Goal: Task Accomplishment & Management: Complete application form

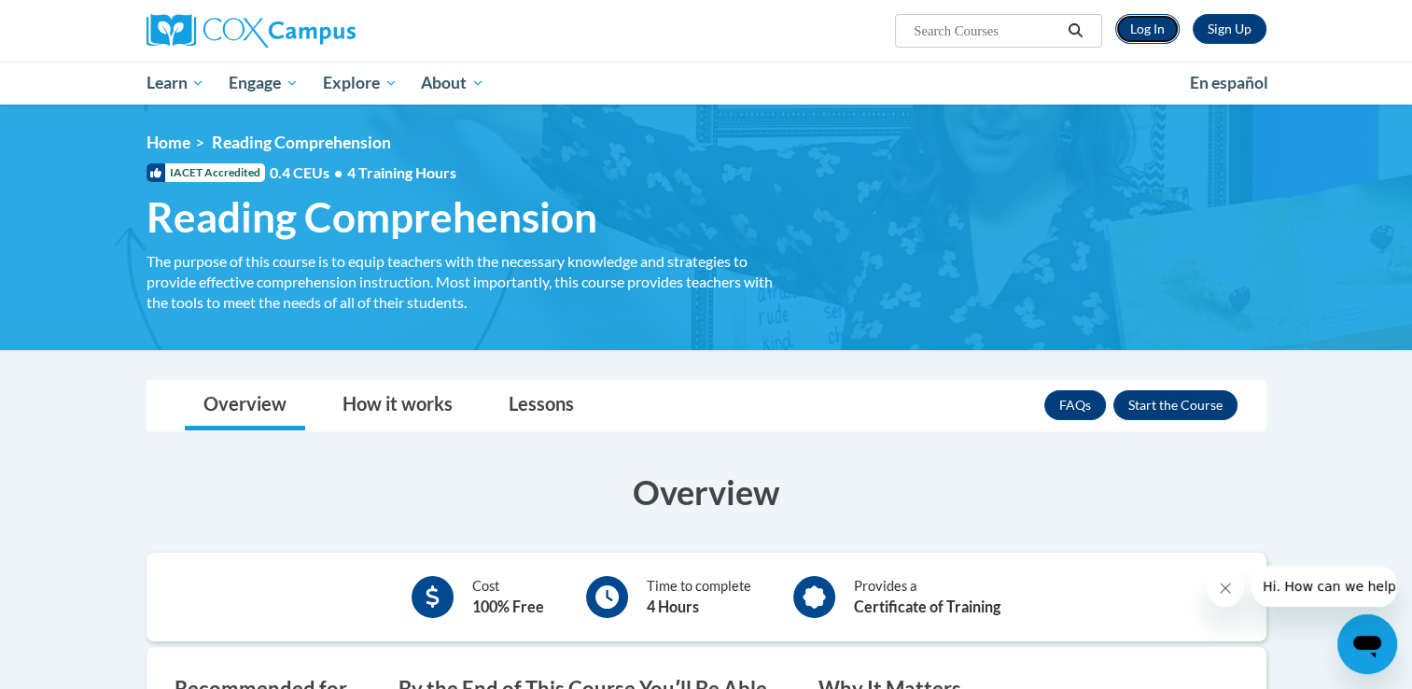
click at [1152, 34] on link "Log In" at bounding box center [1147, 29] width 64 height 30
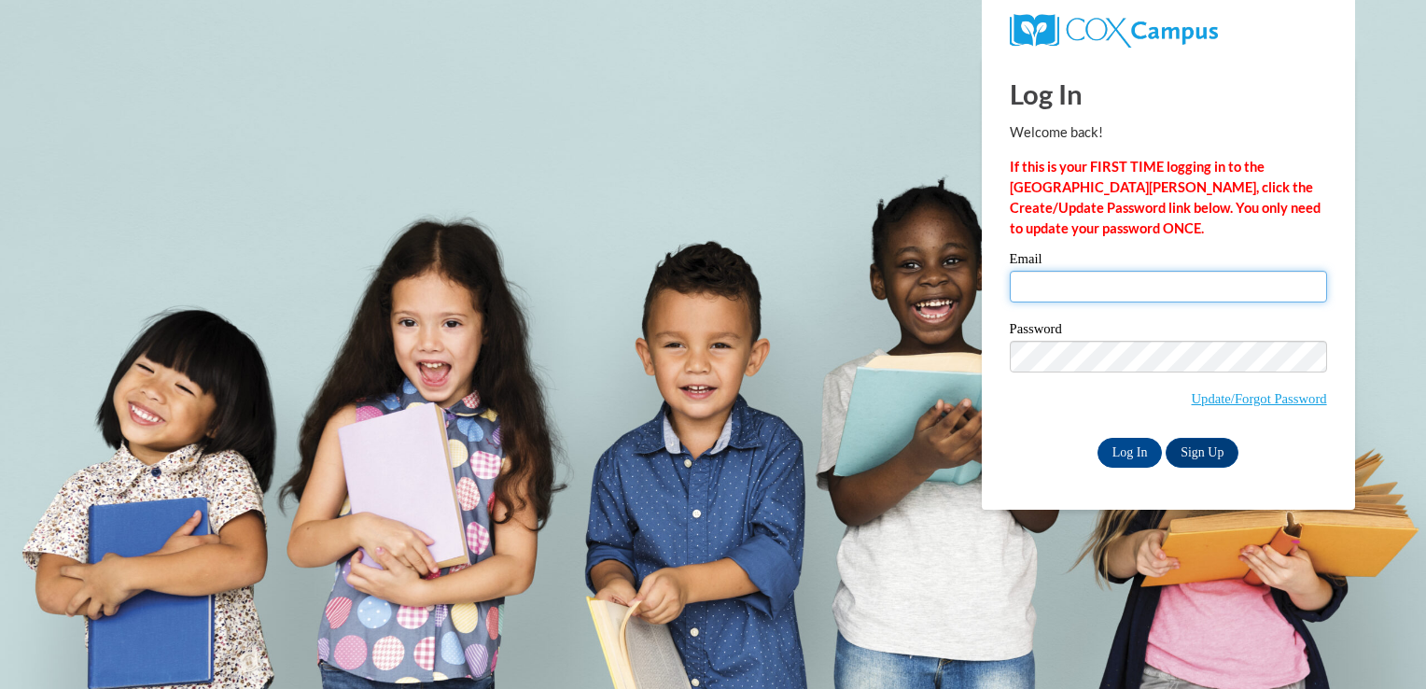
click at [1120, 275] on input "Email" at bounding box center [1168, 287] width 317 height 32
type input "[EMAIL_ADDRESS][DOMAIN_NAME]"
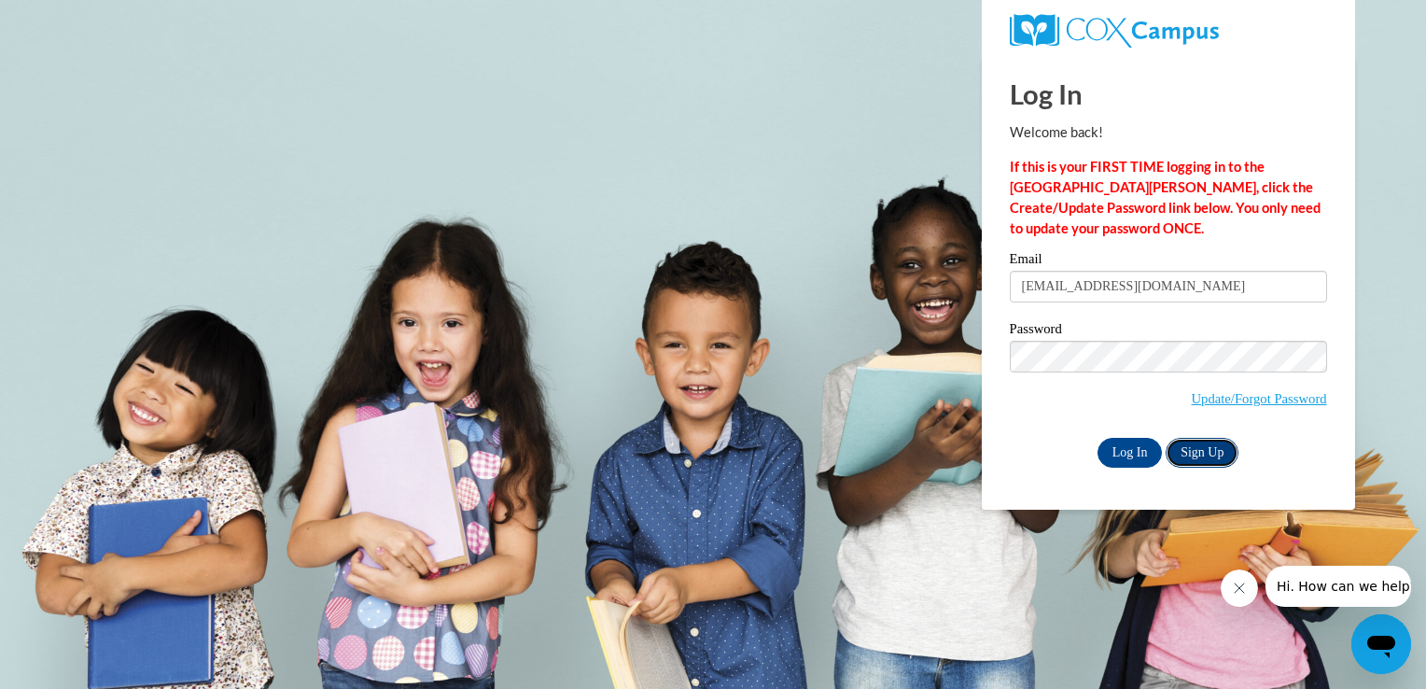
click at [1195, 449] on link "Sign Up" at bounding box center [1202, 453] width 73 height 30
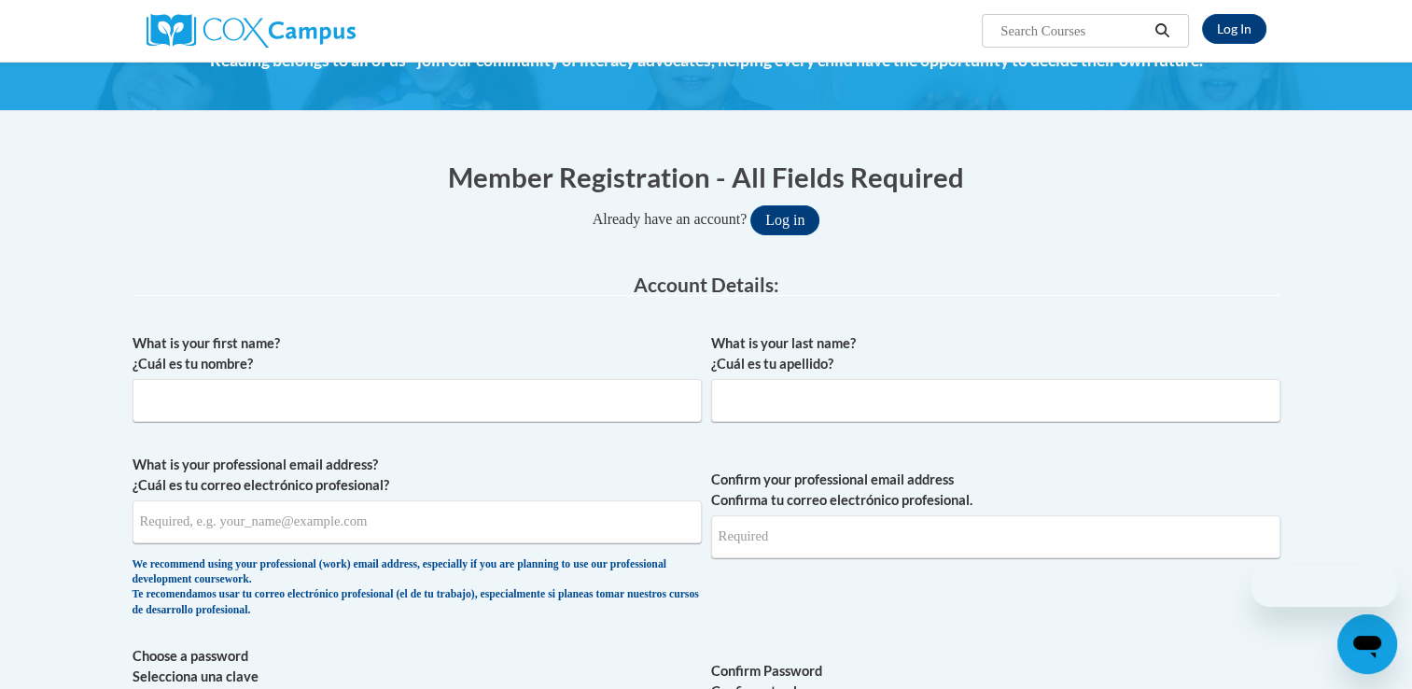
scroll to position [187, 0]
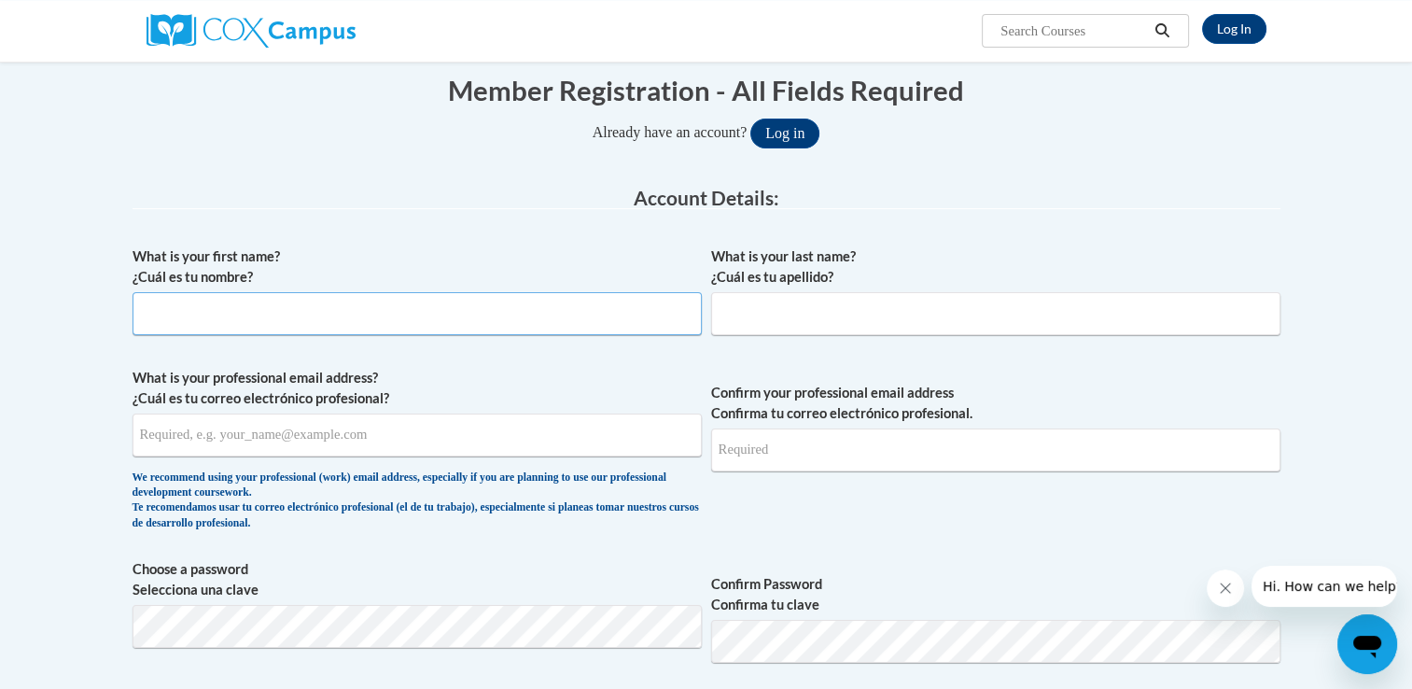
click at [567, 322] on input "What is your first name? ¿Cuál es tu nombre?" at bounding box center [417, 313] width 569 height 43
type input "Ivan"
type input "Ramirez"
type input "[EMAIL_ADDRESS][DOMAIN_NAME]"
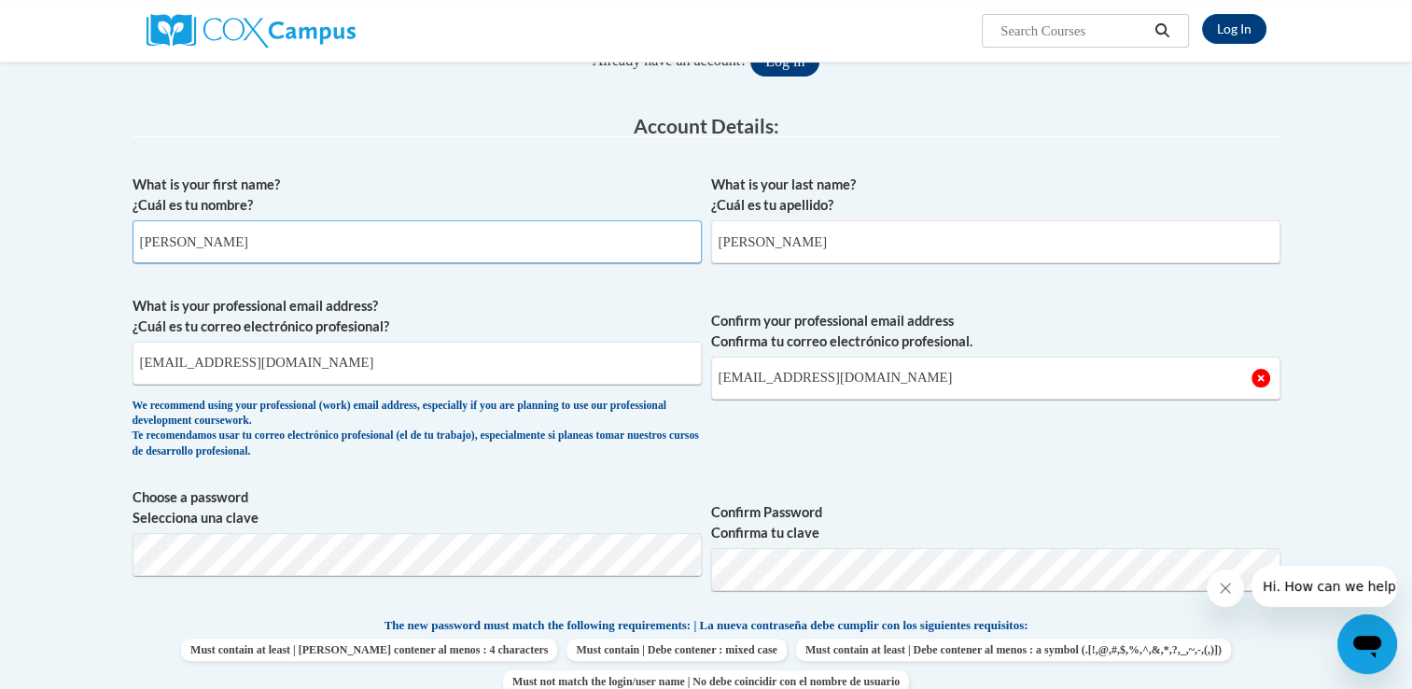
scroll to position [467, 0]
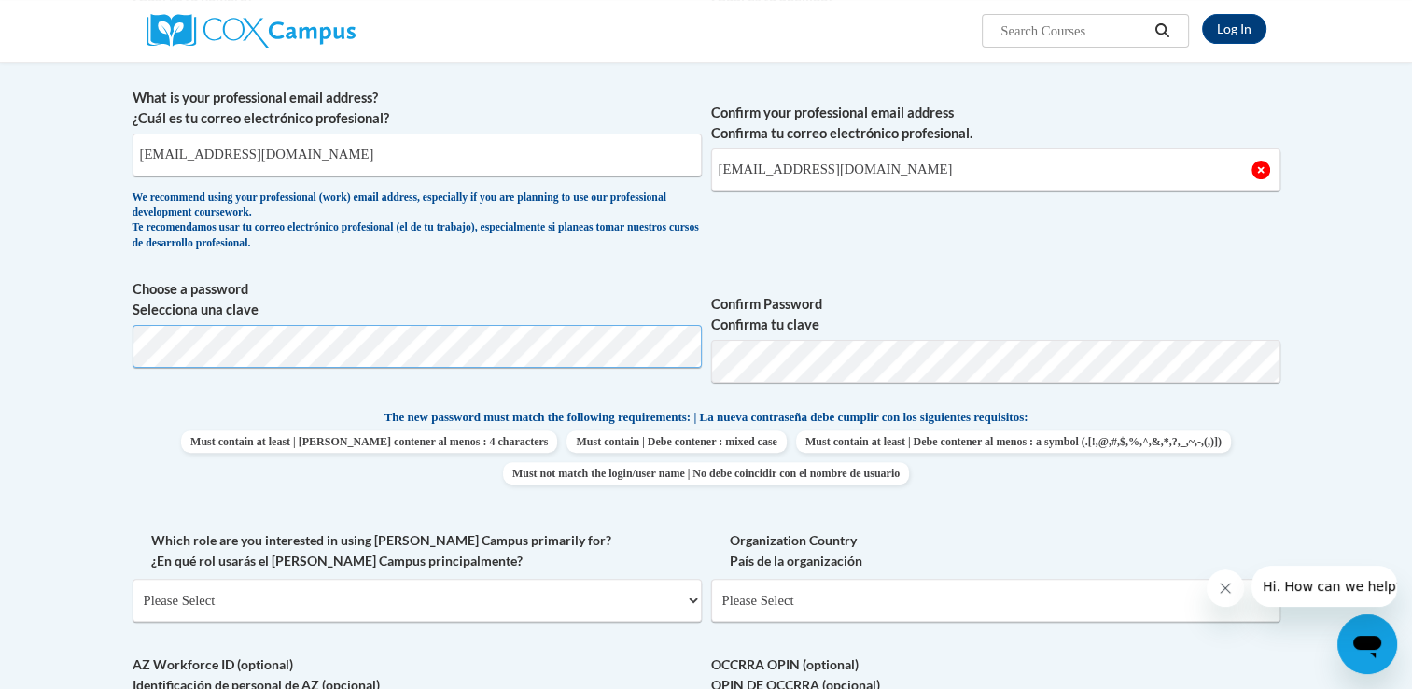
click at [362, 354] on div "What is your first name? ¿Cuál es tu nombre? Ivan What is your last name? ¿Cuál…" at bounding box center [707, 382] width 1148 height 851
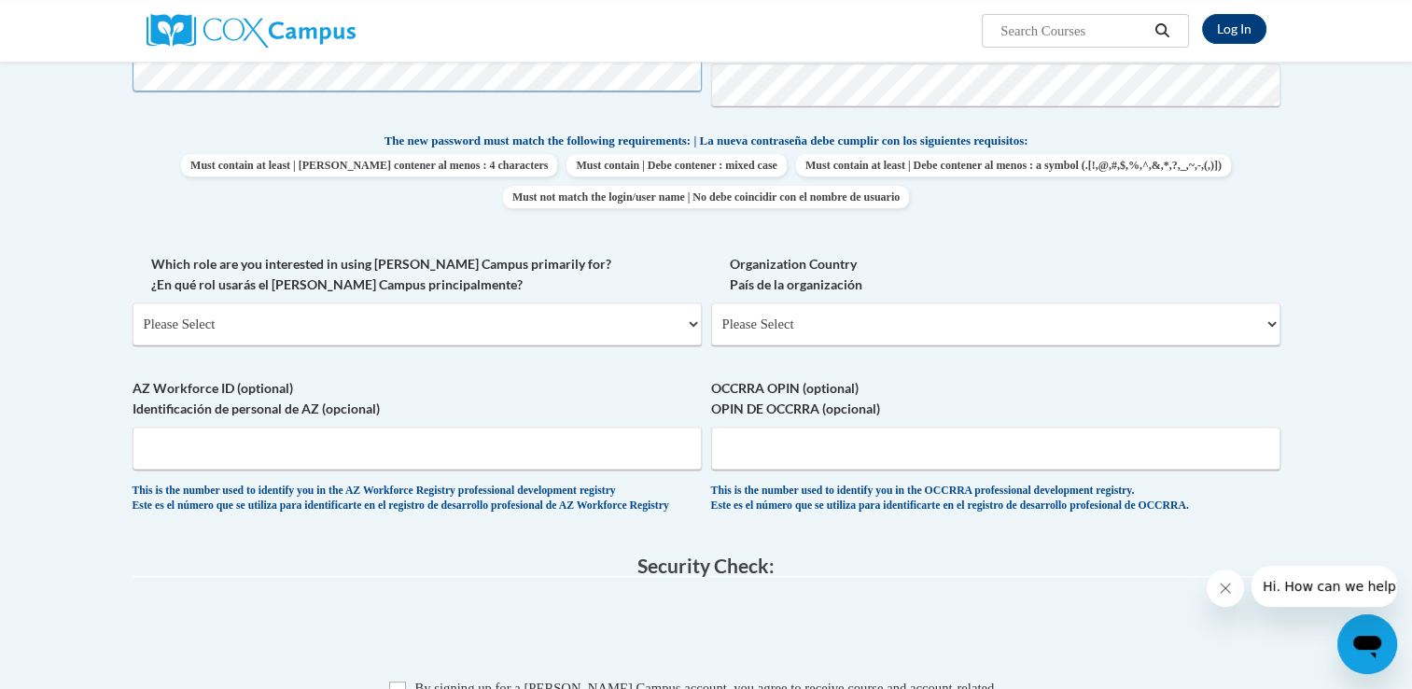
scroll to position [747, 0]
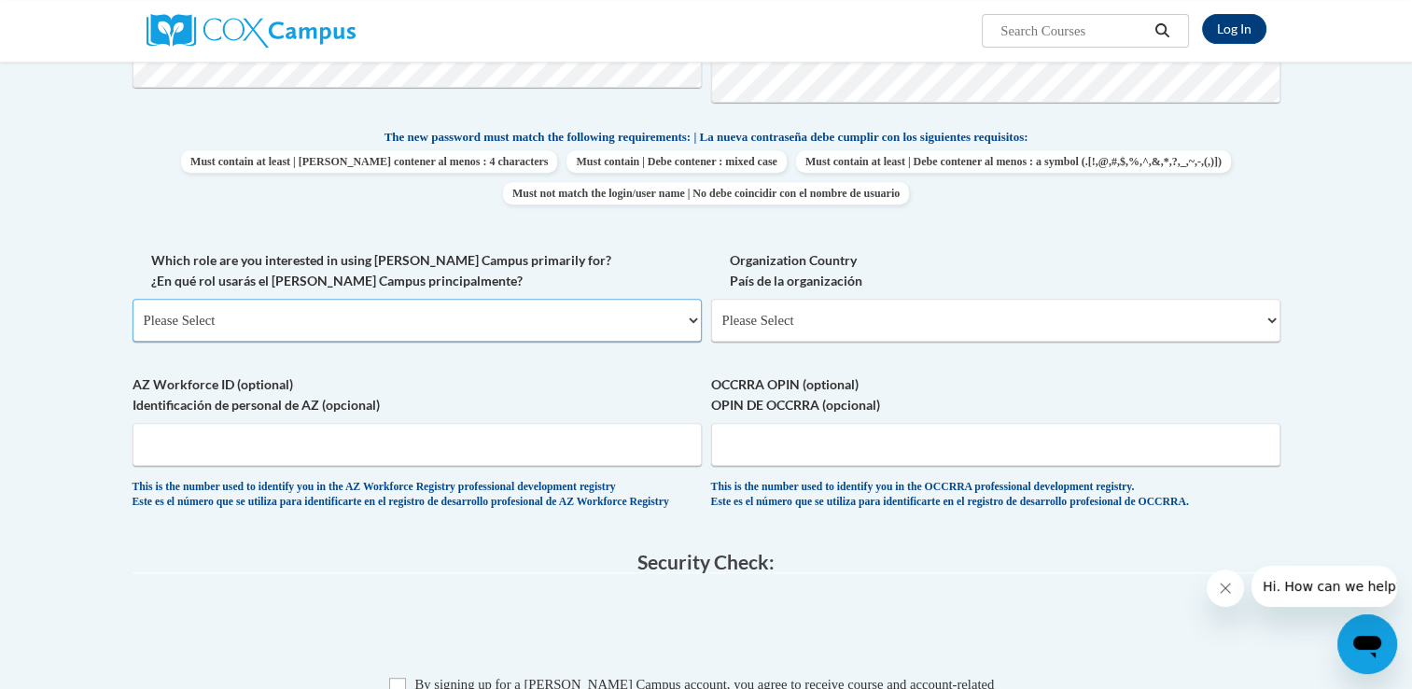
click at [555, 317] on select "Please Select College/University | Colegio/Universidad Community/Nonprofit Part…" at bounding box center [417, 320] width 569 height 43
click at [133, 299] on select "Please Select College/University | Colegio/Universidad Community/Nonprofit Part…" at bounding box center [417, 320] width 569 height 43
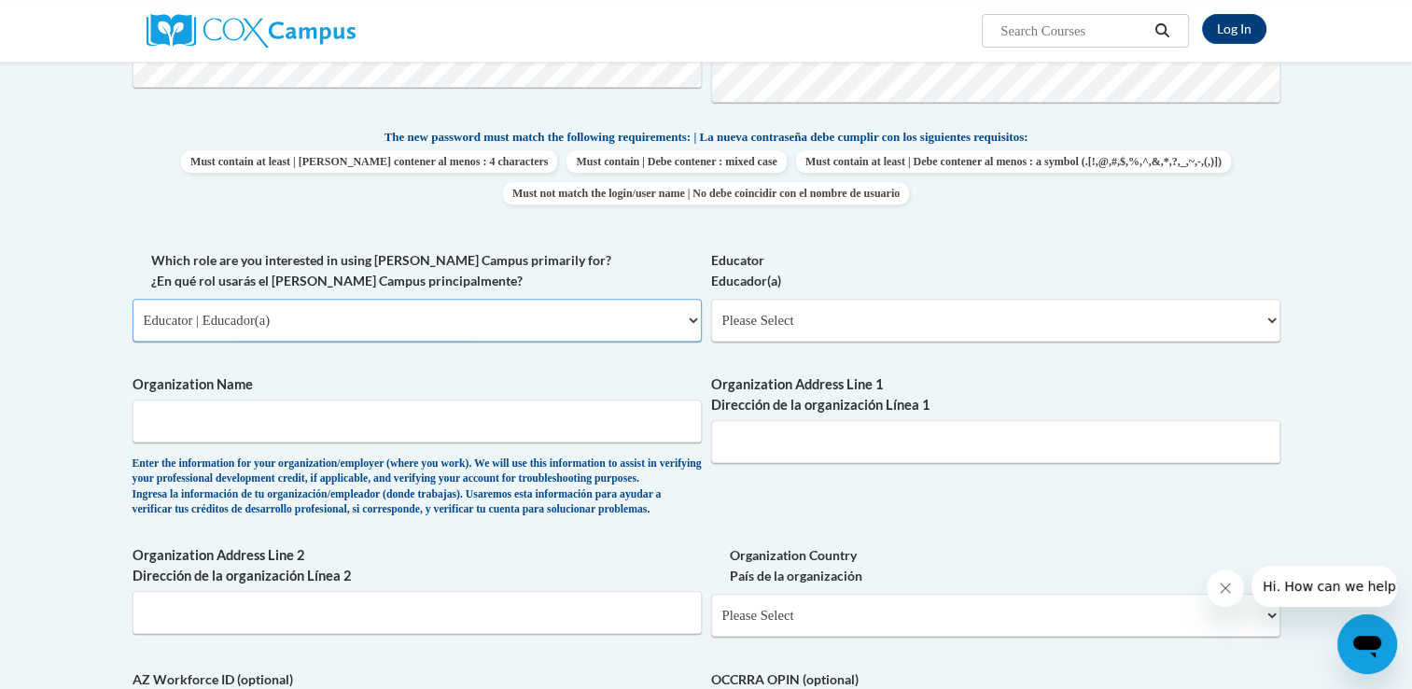
click at [622, 321] on select "Please Select College/University | Colegio/Universidad Community/Nonprofit Part…" at bounding box center [417, 320] width 569 height 43
select select "5a18ea06-2b54-4451-96f2-d152daf9eac5"
click at [133, 299] on select "Please Select College/University | Colegio/Universidad Community/Nonprofit Part…" at bounding box center [417, 320] width 569 height 43
click at [818, 309] on select "Please Select College/University Staff | Empleado universitario College/Univers…" at bounding box center [995, 320] width 569 height 43
select select "99b32b07-cffc-426c-8bf6-0cd77760d84b"
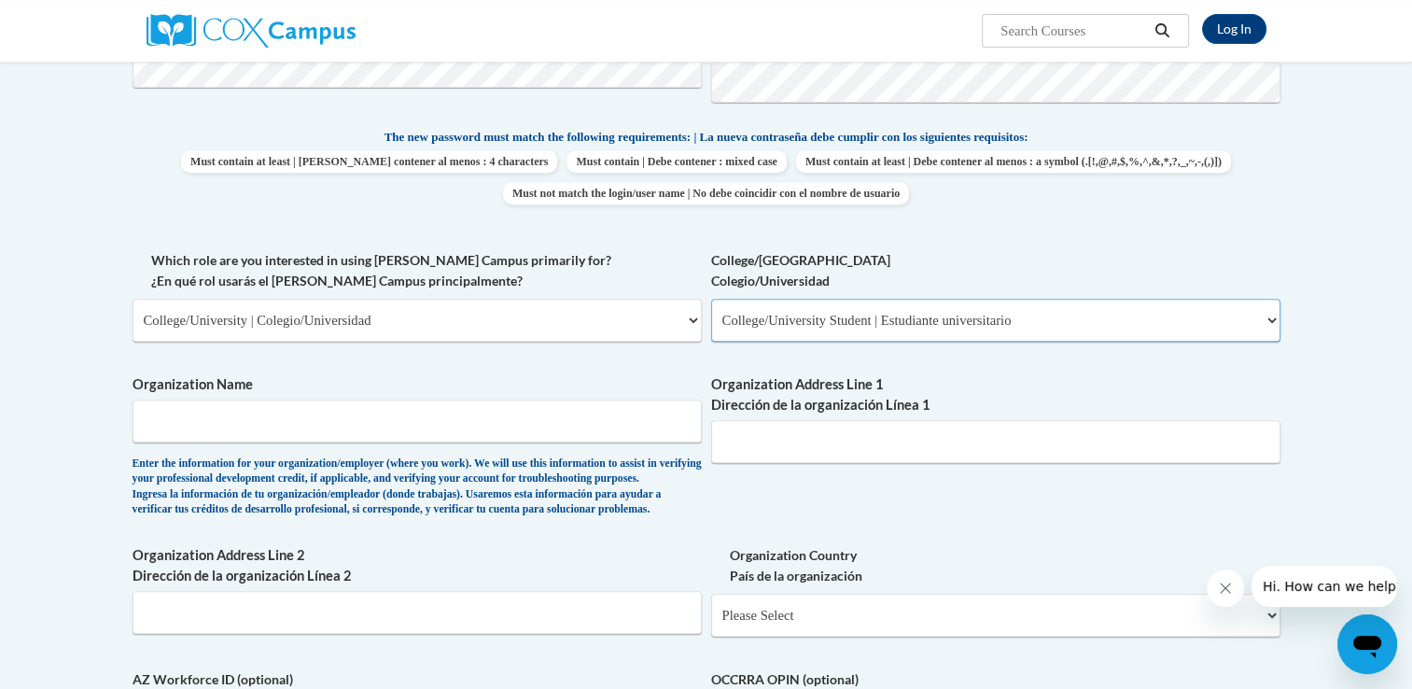
click at [711, 299] on select "Please Select College/University Staff | Empleado universitario College/Univers…" at bounding box center [995, 320] width 569 height 43
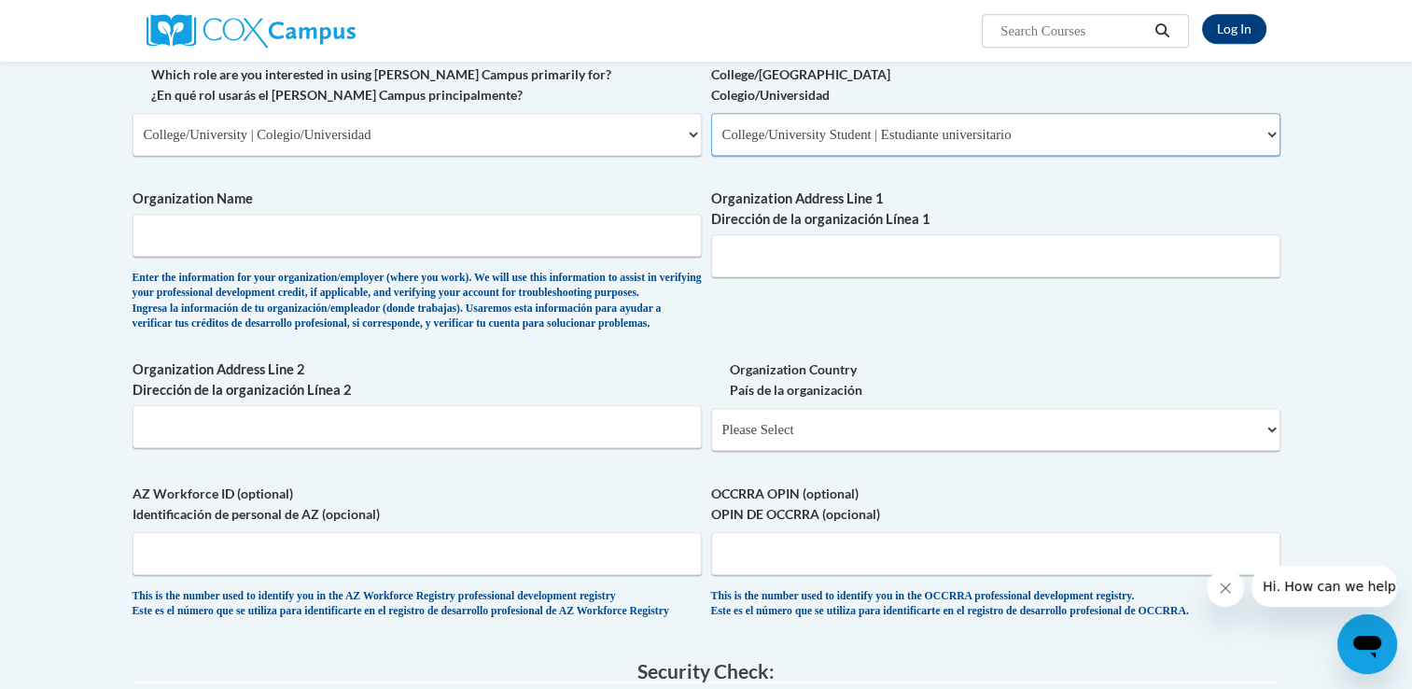
scroll to position [933, 0]
click at [543, 243] on input "Organization Name" at bounding box center [417, 234] width 569 height 43
click at [590, 184] on div "What is your first name? ¿Cuál es tu nombre? Ivan What is your last name? ¿Cuál…" at bounding box center [707, 63] width 1148 height 1146
click at [563, 235] on input "Organization Name" at bounding box center [417, 234] width 569 height 43
type input "University of Incarnate Word"
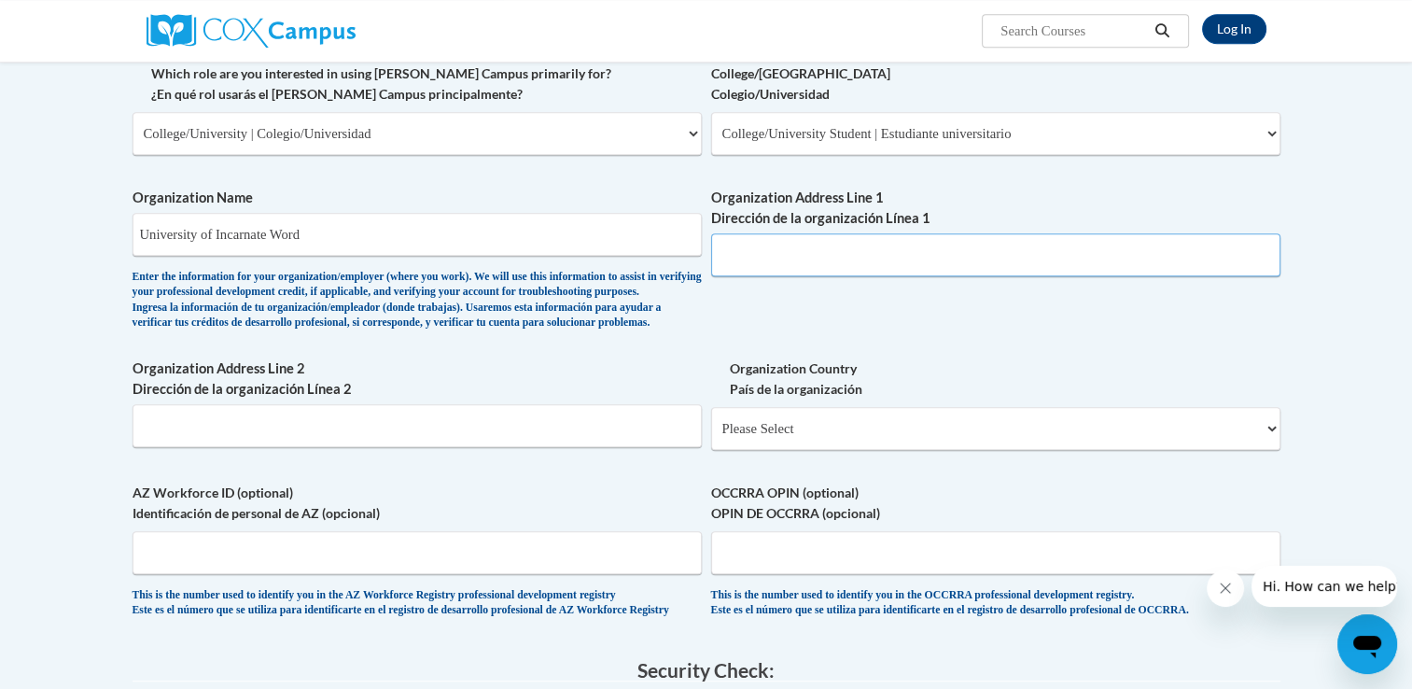
click at [778, 245] on input "Organization Address Line 1 Dirección de la organización Línea 1" at bounding box center [995, 254] width 569 height 43
click at [694, 379] on div "What is your first name? ¿Cuál es tu nombre? Ivan What is your last name? ¿Cuál…" at bounding box center [707, 63] width 1148 height 1146
click at [791, 252] on input "Organization Address Line 1 Dirección de la organización Línea 1" at bounding box center [995, 254] width 569 height 43
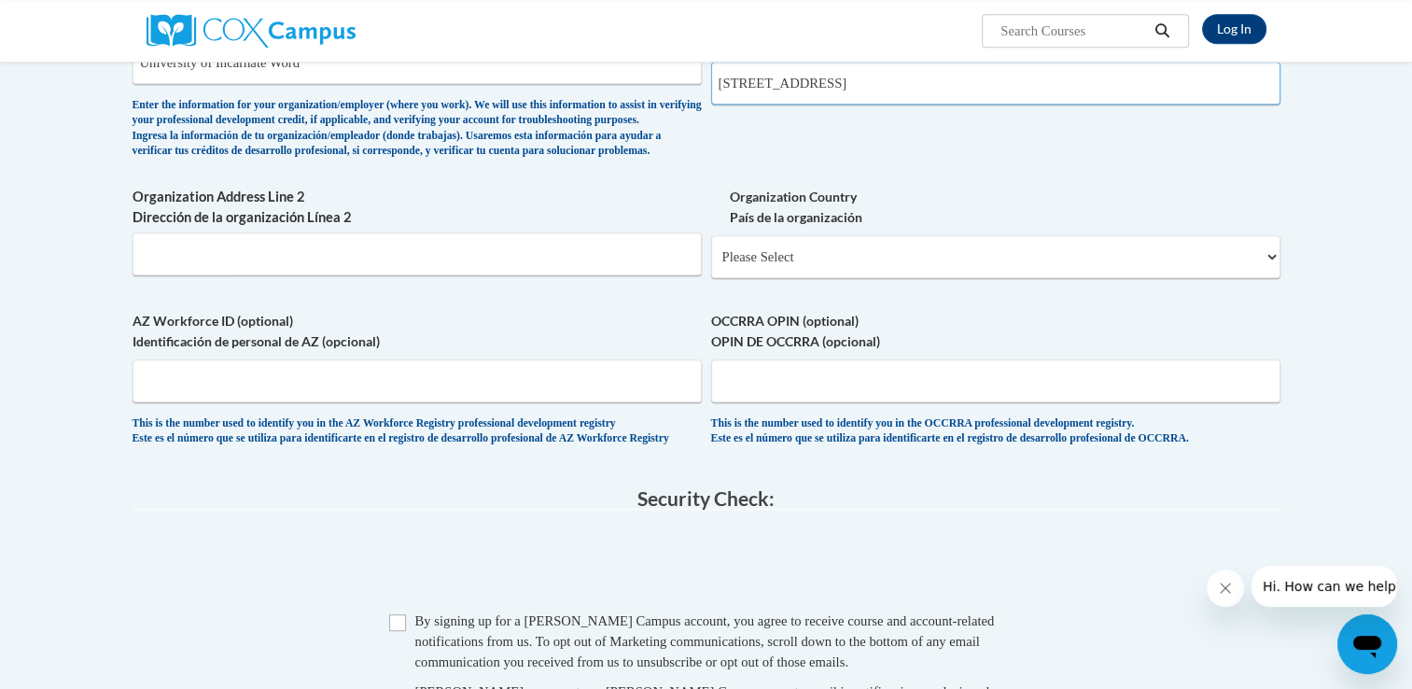
scroll to position [1120, 0]
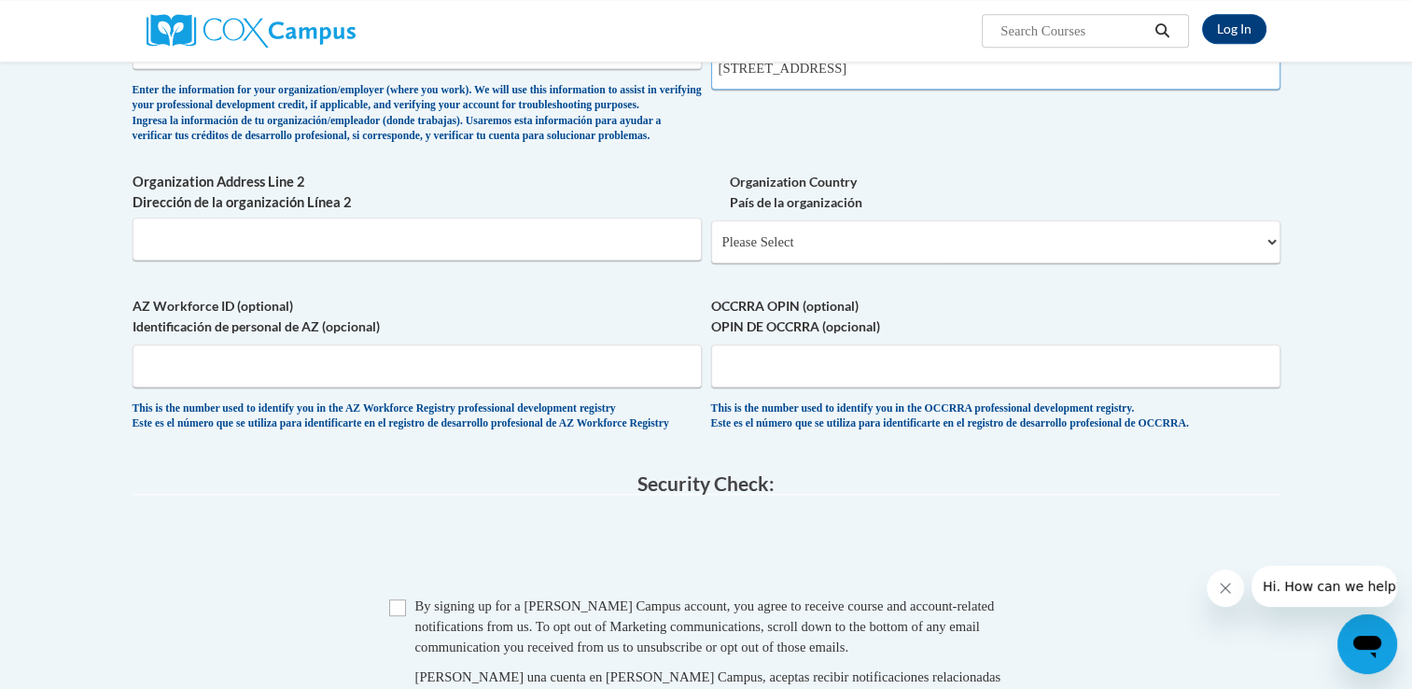
type input "4301 Broadway, San Antonio, TX, 78209"
click at [821, 252] on select "Please Select United States | Estados Unidos Outside of the United States | Fue…" at bounding box center [995, 241] width 569 height 43
select select "ad49bcad-a171-4b2e-b99c-48b446064914"
click at [711, 251] on select "Please Select United States | Estados Unidos Outside of the United States | Fue…" at bounding box center [995, 241] width 569 height 43
select select
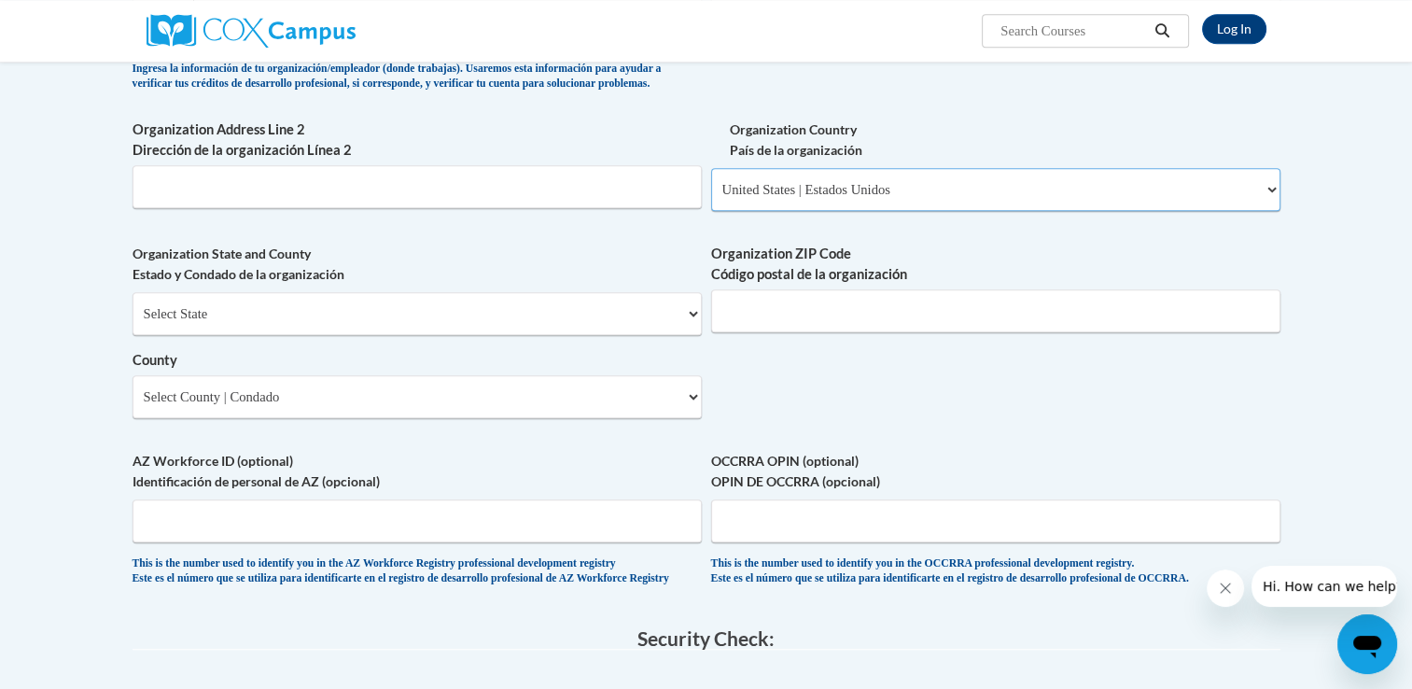
scroll to position [1214, 0]
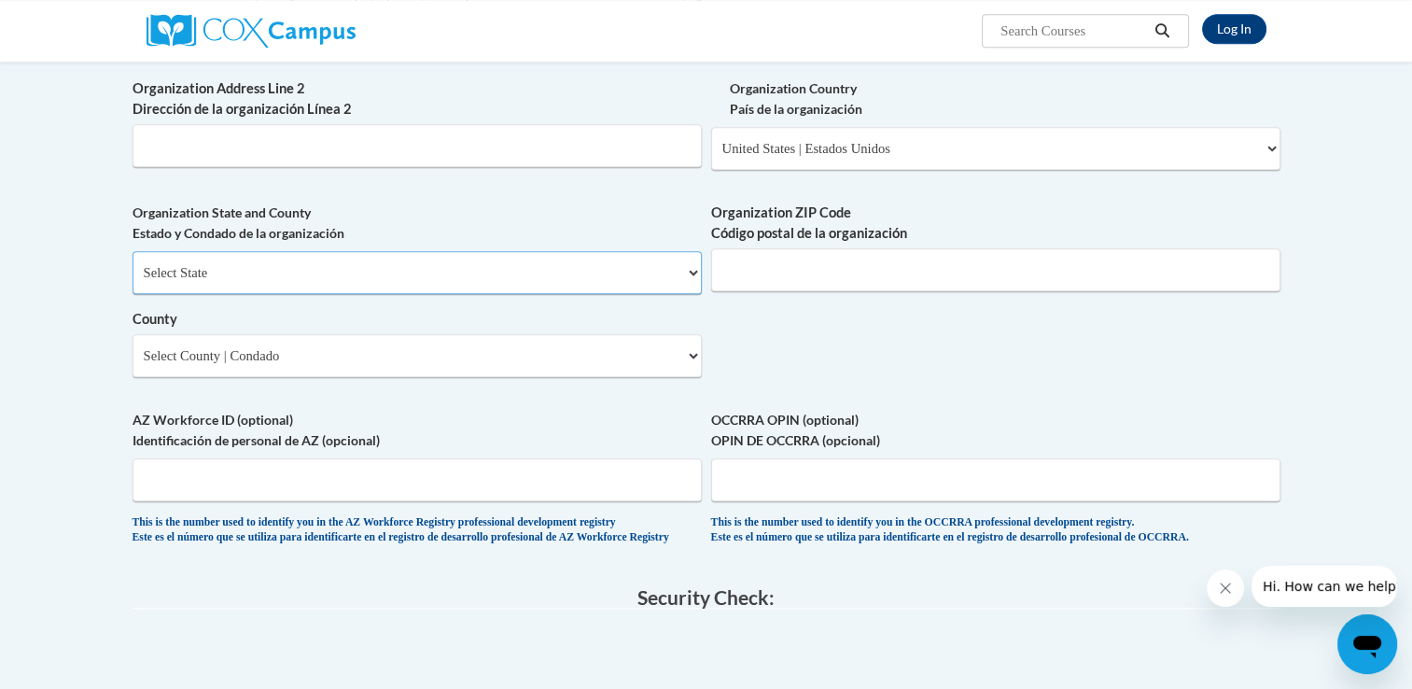
click at [459, 294] on select "Select State Alabama Alaska Arizona Arkansas California Colorado Connecticut De…" at bounding box center [417, 272] width 569 height 43
select select "Texas"
click at [133, 282] on select "Select State Alabama Alaska Arizona Arkansas California Colorado Connecticut De…" at bounding box center [417, 272] width 569 height 43
click at [792, 291] on input "Organization ZIP Code Código postal de la organización" at bounding box center [995, 269] width 569 height 43
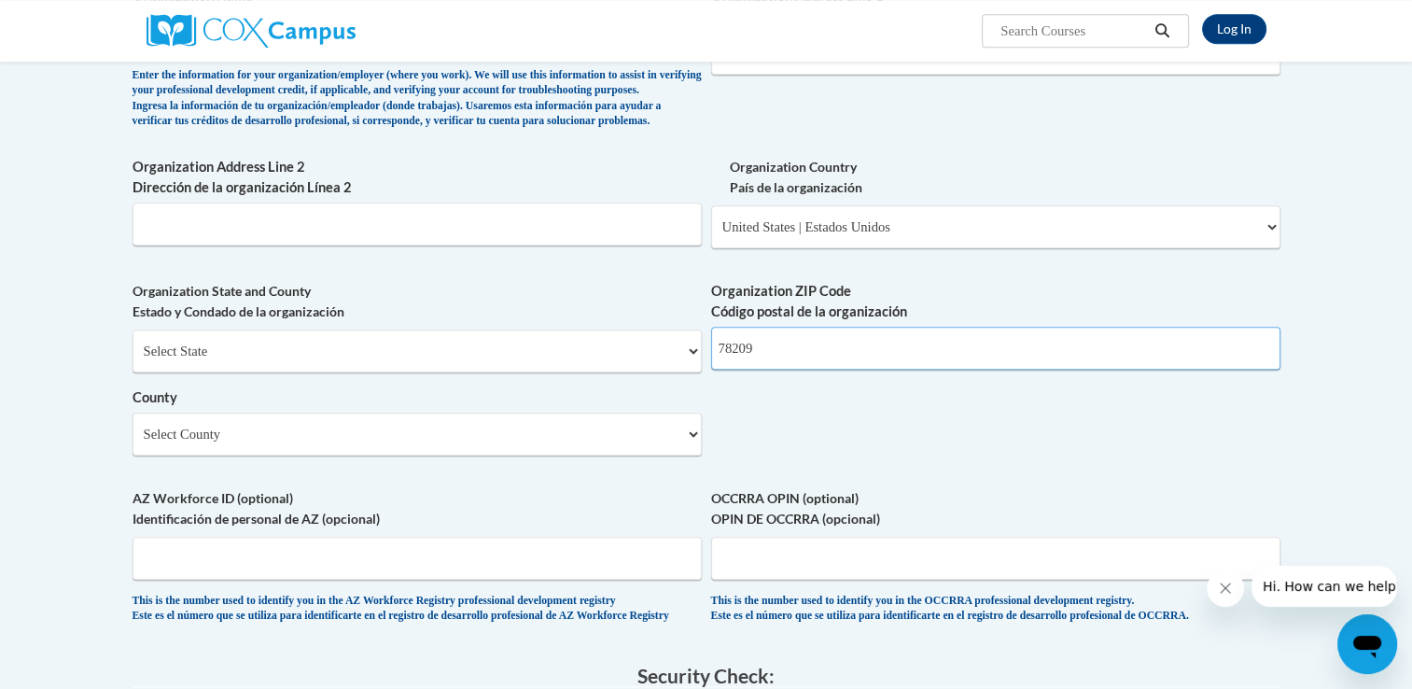
scroll to position [1027, 0]
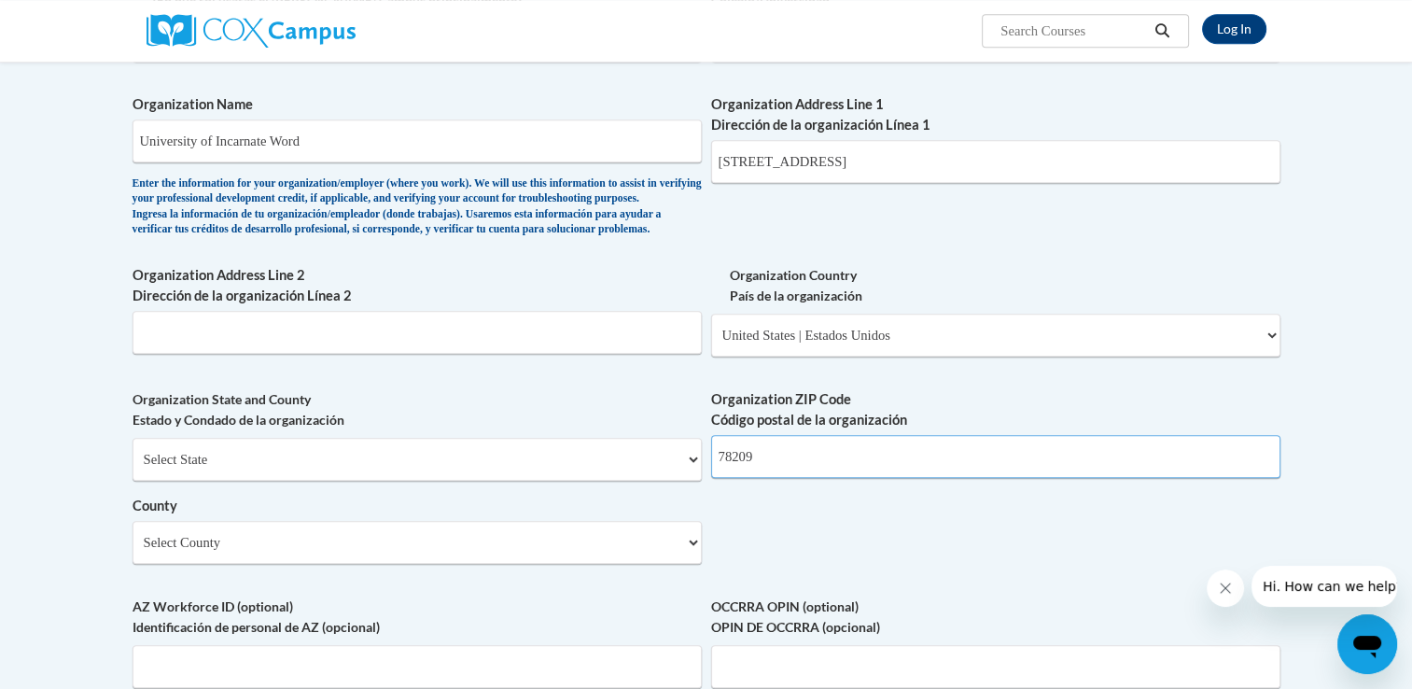
type input "78209"
drag, startPoint x: 1002, startPoint y: 163, endPoint x: 817, endPoint y: 169, distance: 184.9
click at [817, 169] on input "4301 Broadway, San Antonio, TX, 78209" at bounding box center [995, 161] width 569 height 43
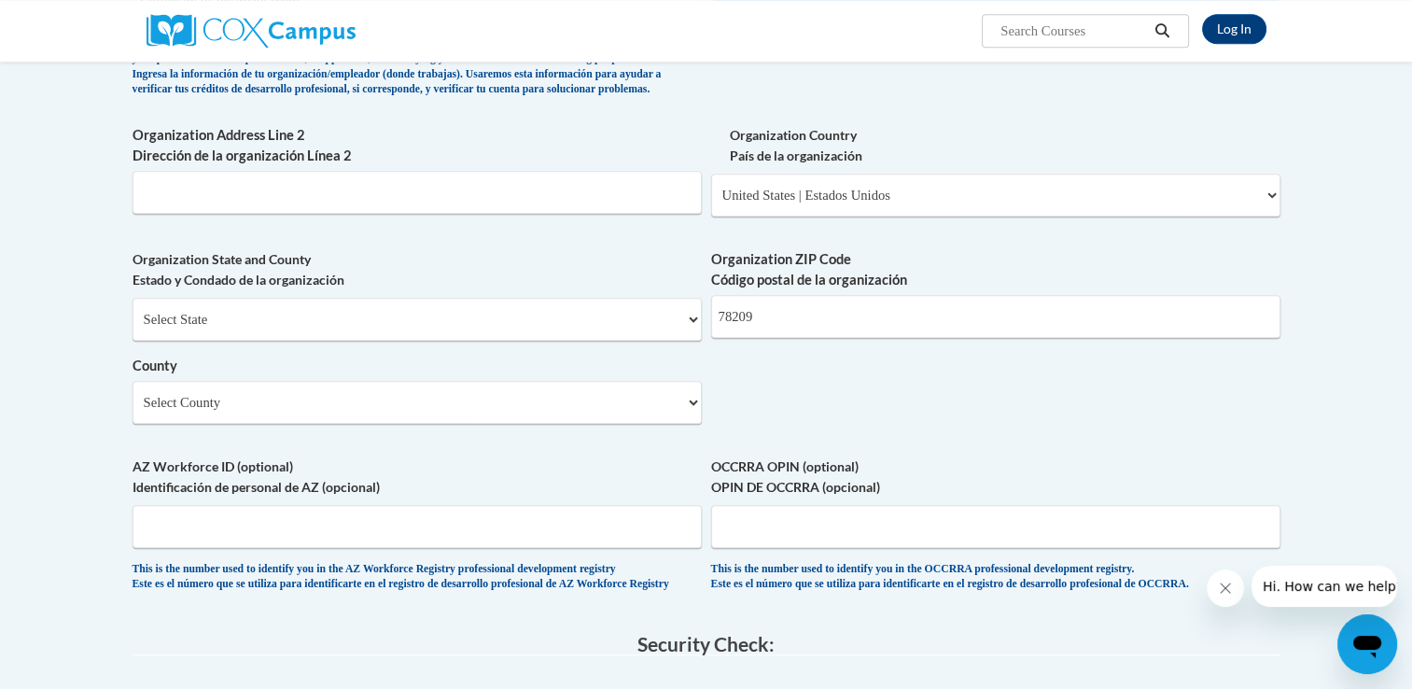
scroll to position [1214, 0]
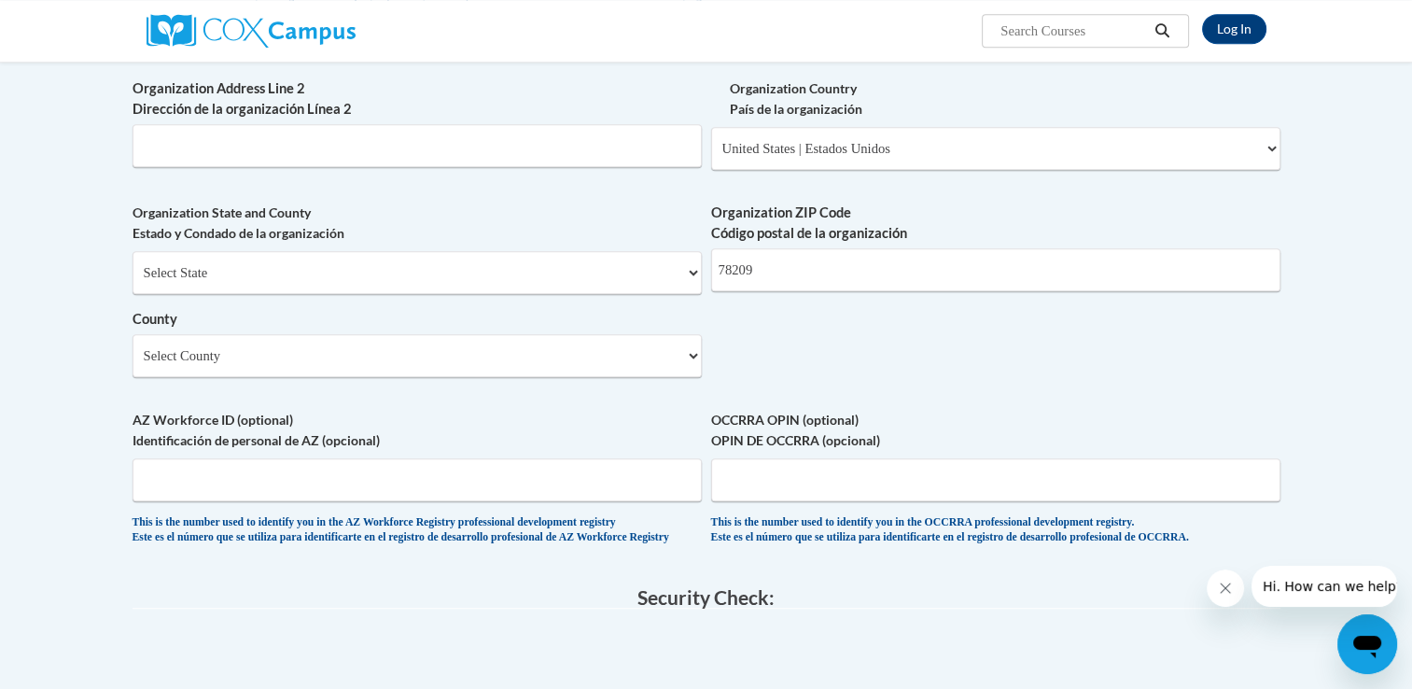
type input "4301 Broadway"
click at [343, 377] on select "Select County Anderson Andrews Angelina Aransas Archer Armstrong Atascosa Austi…" at bounding box center [417, 355] width 569 height 43
select select "Bexar"
click at [133, 365] on select "Select County Anderson Andrews Angelina Aransas Archer Armstrong Atascosa Austi…" at bounding box center [417, 355] width 569 height 43
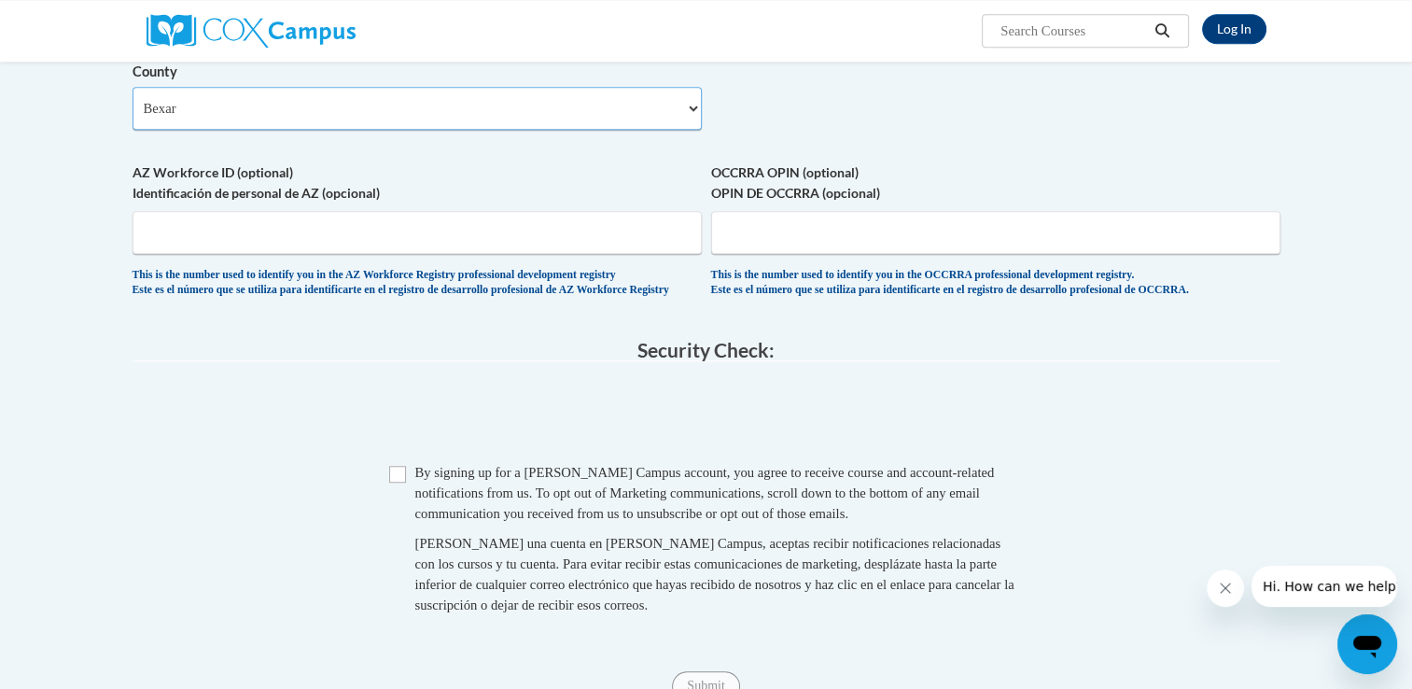
scroll to position [1494, 0]
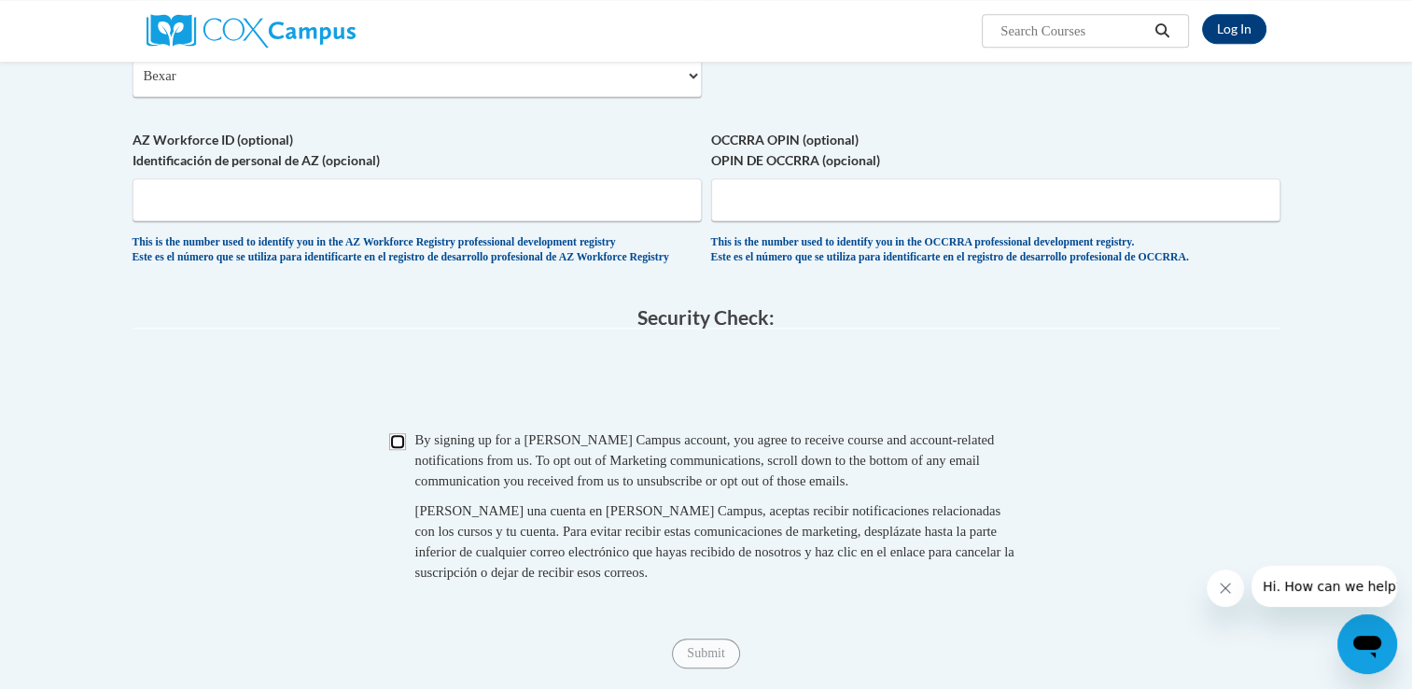
click at [393, 450] on input "Checkbox" at bounding box center [397, 441] width 17 height 17
checkbox input "true"
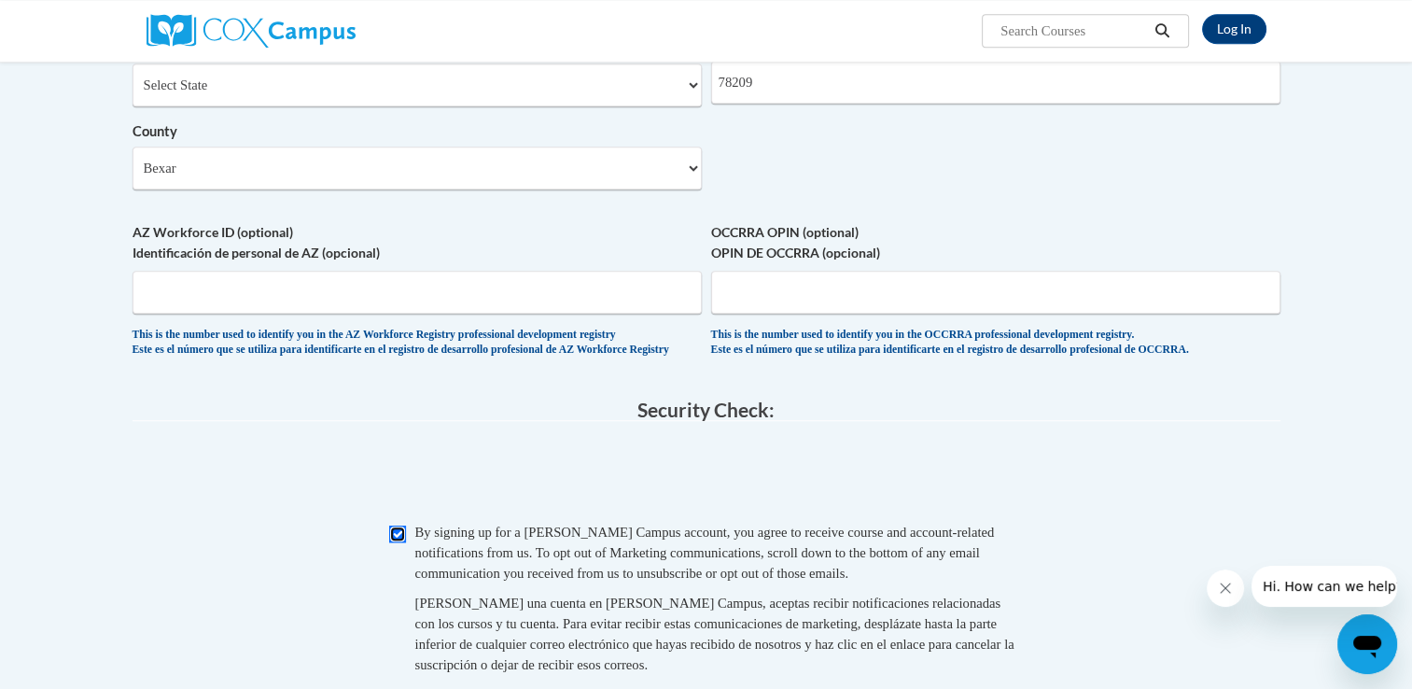
scroll to position [1400, 0]
click at [579, 315] on input "AZ Workforce ID (optional) Identificación de personal de AZ (opcional)" at bounding box center [417, 293] width 569 height 43
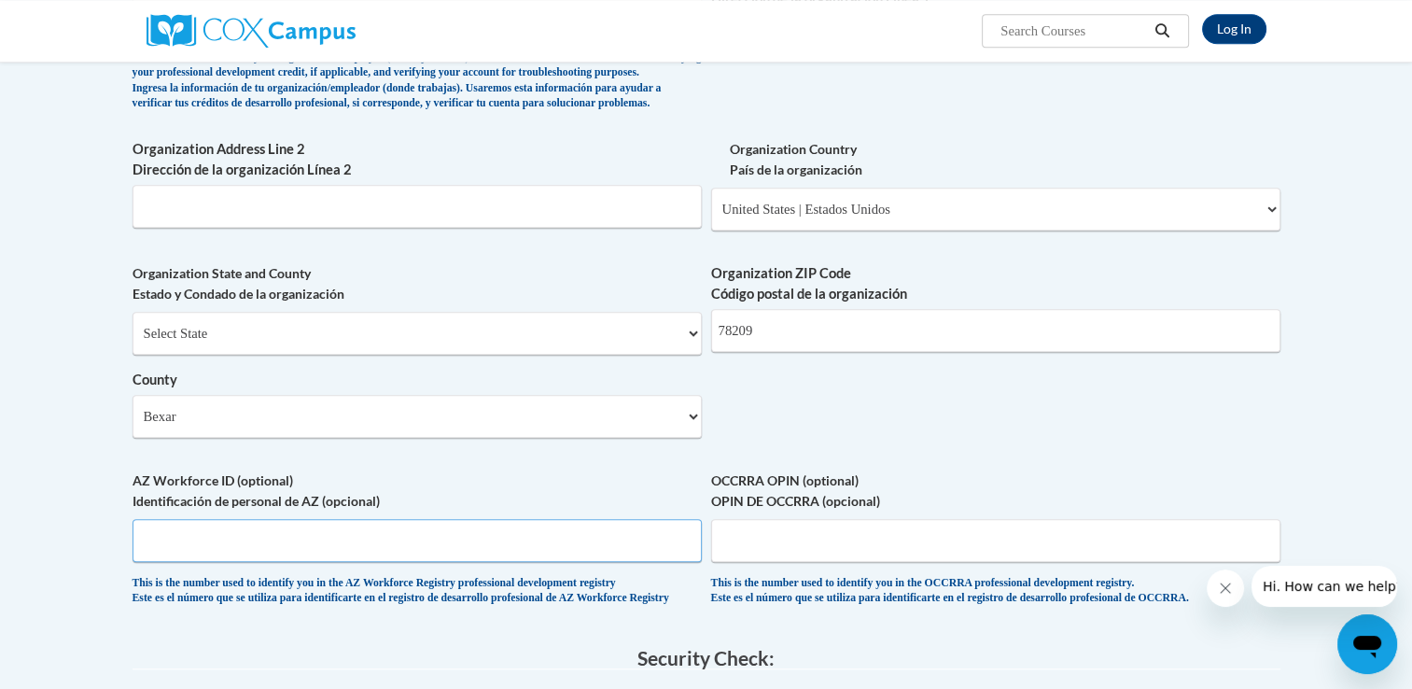
scroll to position [1120, 0]
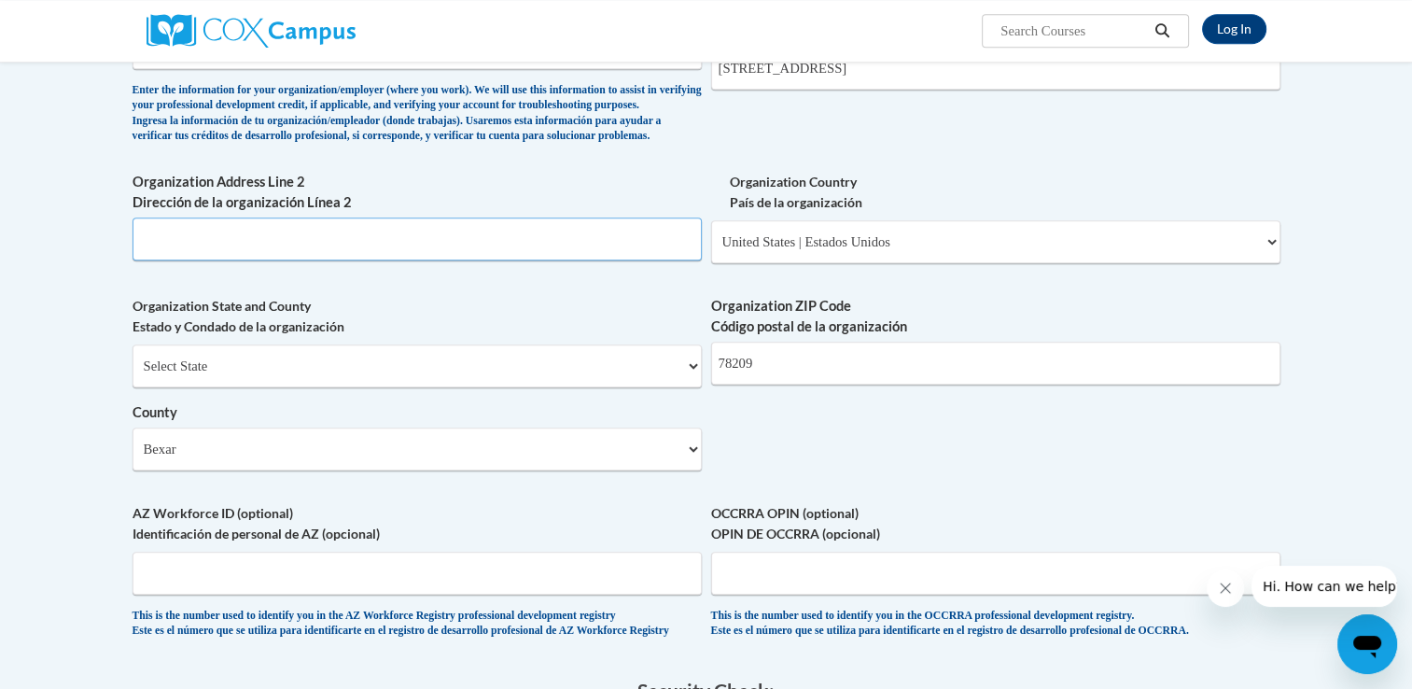
click at [538, 260] on input "Organization Address Line 2 Dirección de la organización Línea 2" at bounding box center [417, 238] width 569 height 43
click at [580, 213] on label "Organization Address Line 2 Dirección de la organización Línea 2" at bounding box center [417, 192] width 569 height 41
click at [580, 222] on input "Organization Address Line 2 Dirección de la organización Línea 2" at bounding box center [417, 238] width 569 height 43
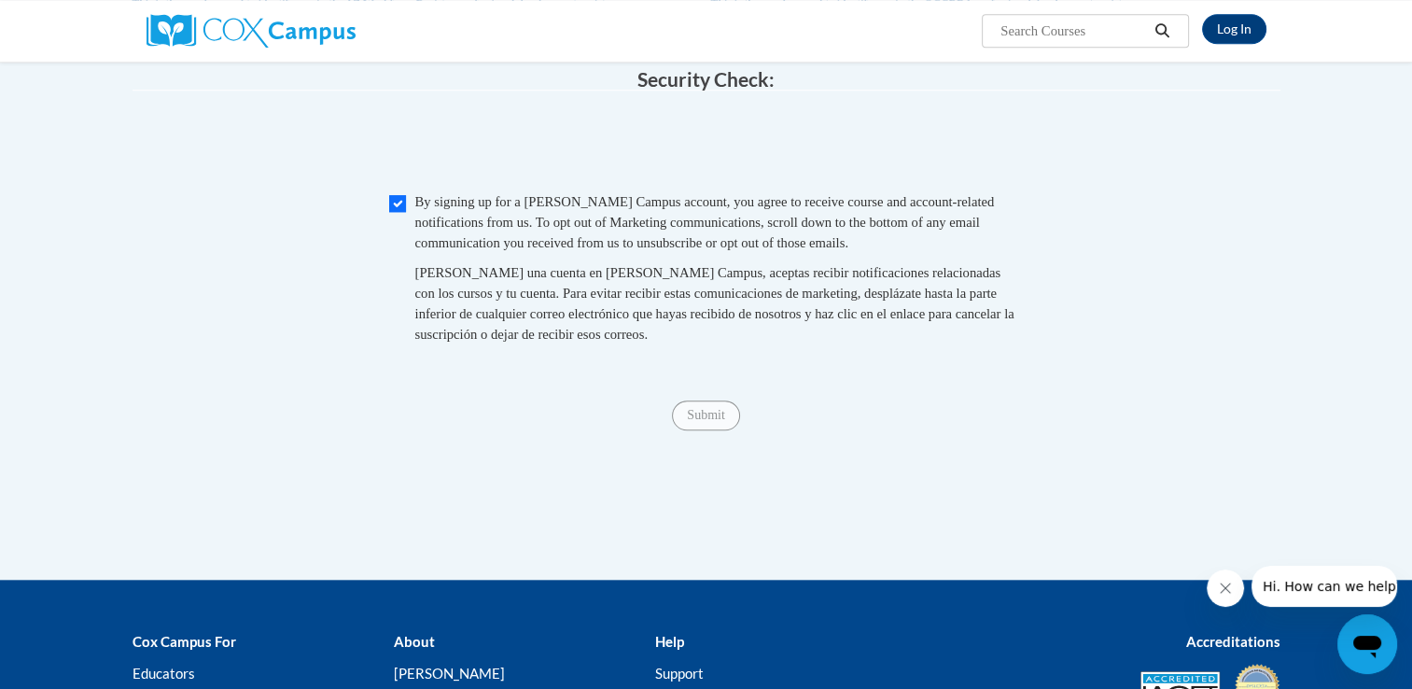
scroll to position [1960, 0]
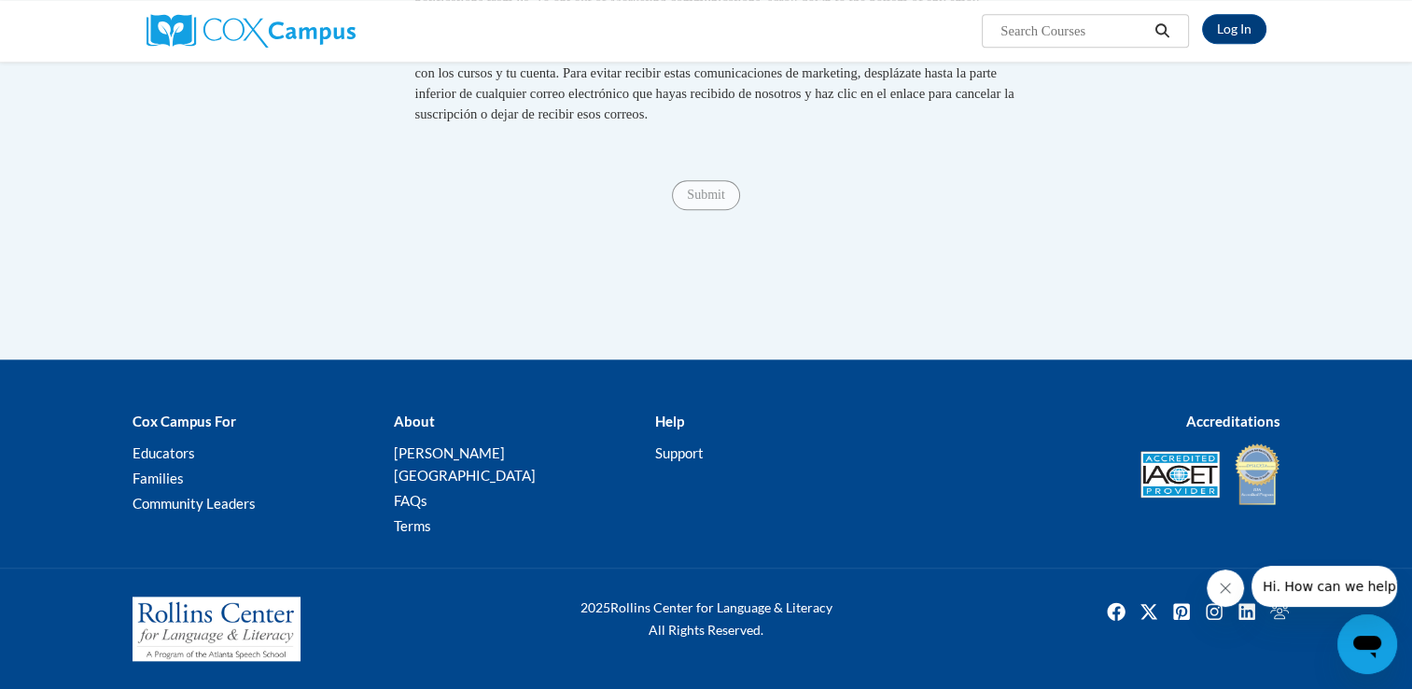
click at [705, 201] on span "Submit" at bounding box center [705, 193] width 67 height 15
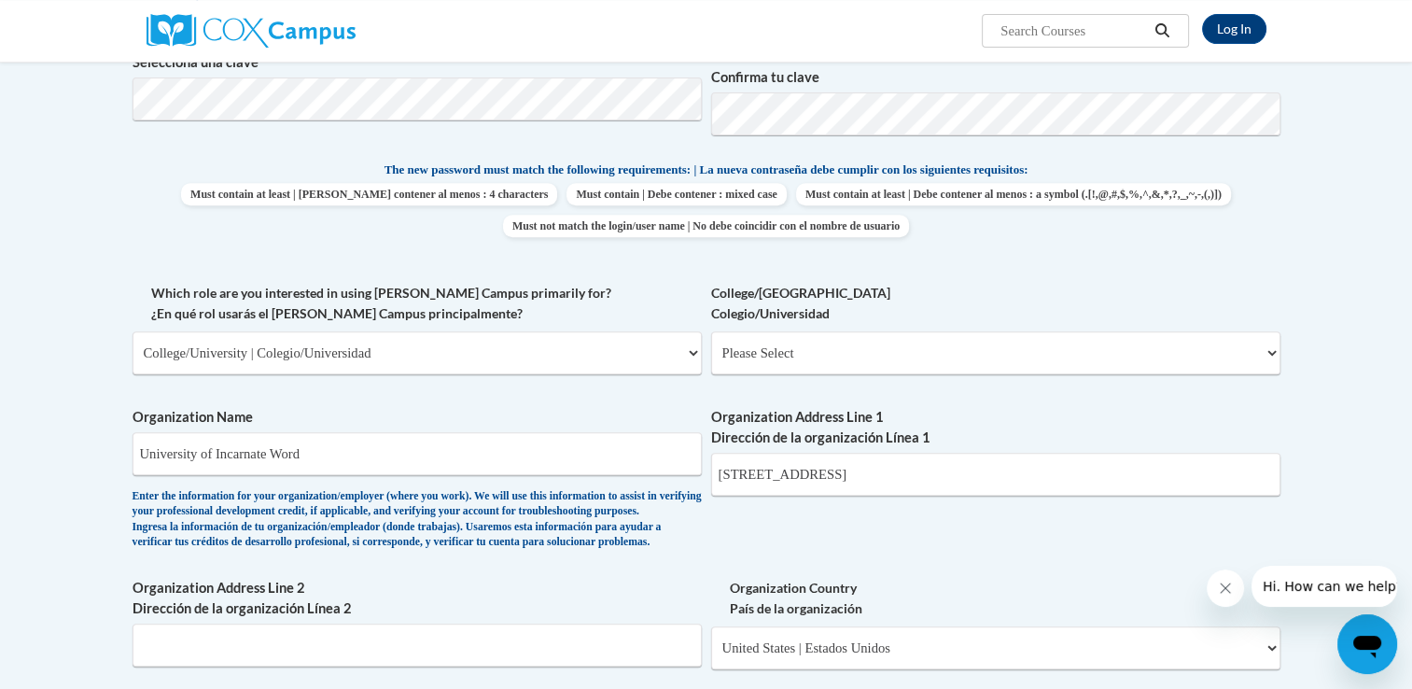
scroll to position [747, 0]
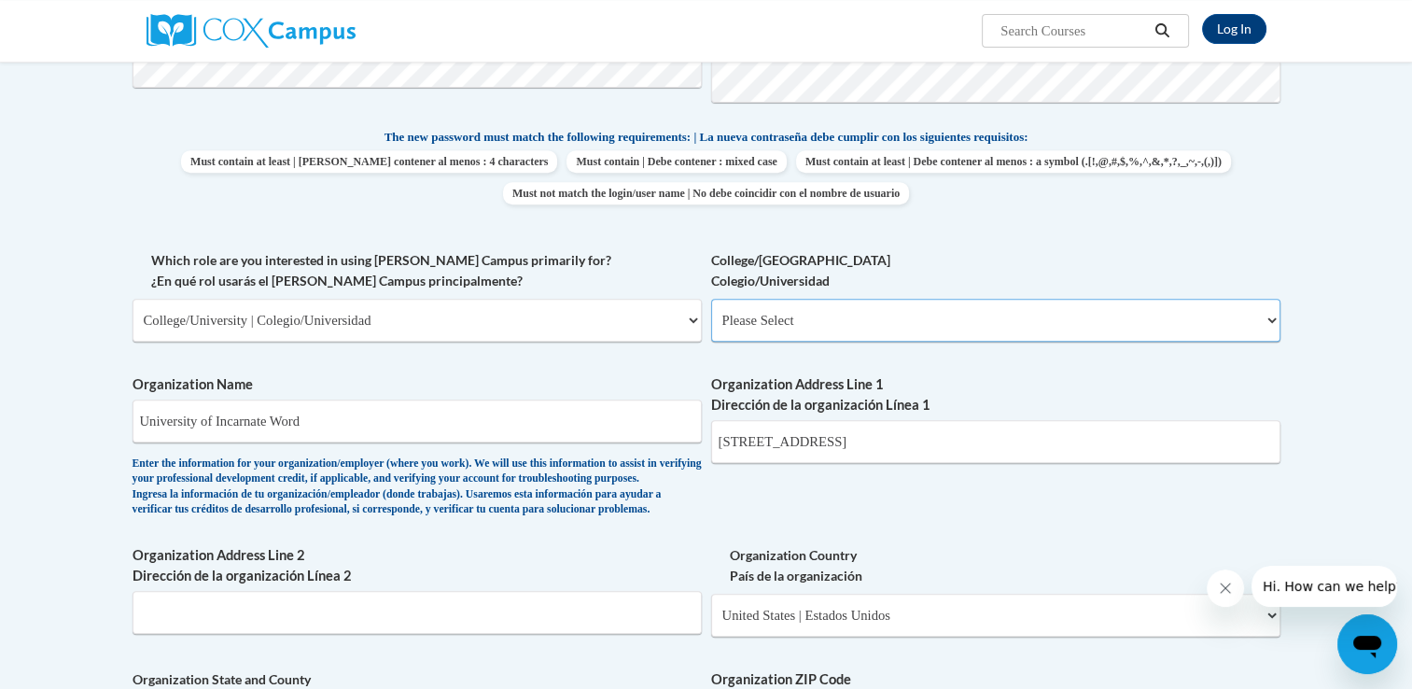
click at [813, 318] on select "Please Select College/University Staff | Empleado universitario College/Univers…" at bounding box center [995, 320] width 569 height 43
select select "99b32b07-cffc-426c-8bf6-0cd77760d84b"
click at [711, 299] on select "Please Select College/University Staff | Empleado universitario College/Univers…" at bounding box center [995, 320] width 569 height 43
select select "null"
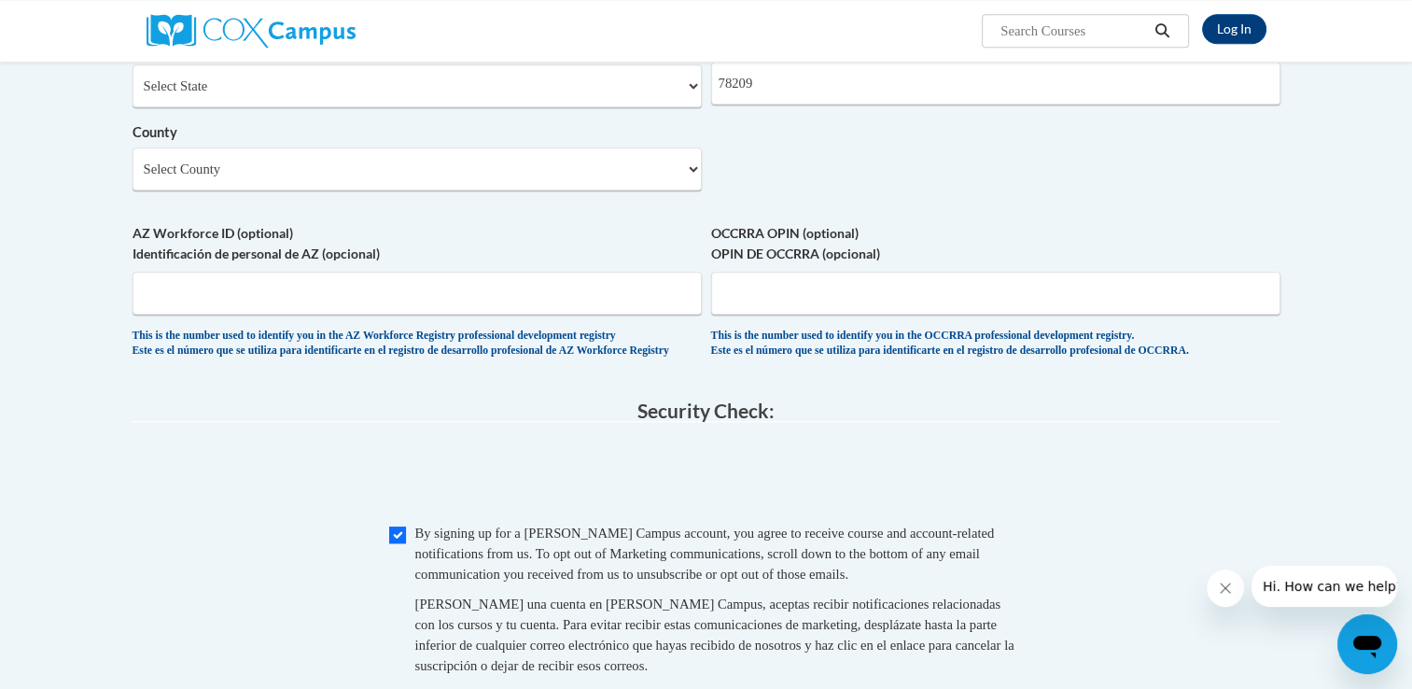
scroll to position [1214, 0]
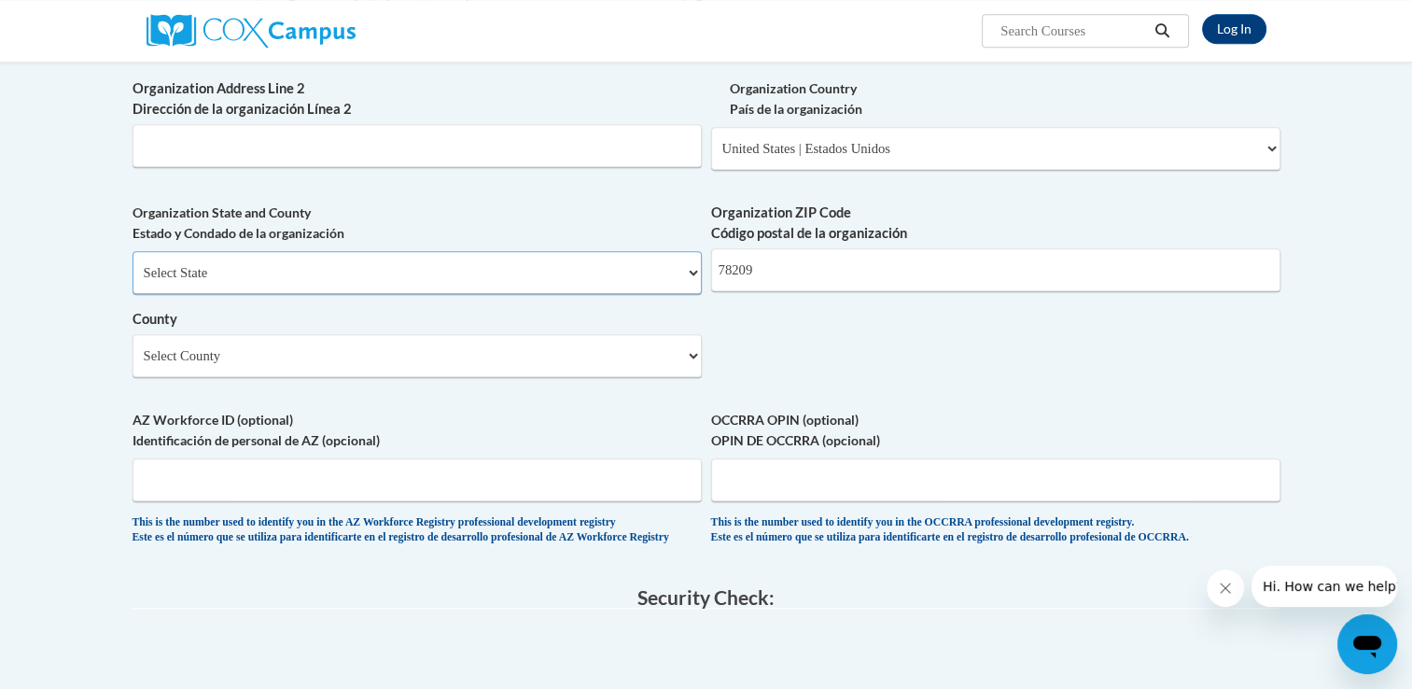
click at [621, 294] on select "Select State Alabama Alaska Arizona Arkansas California Colorado Connecticut De…" at bounding box center [417, 272] width 569 height 43
select select "Texas"
click at [133, 282] on select "Select State Alabama Alaska Arizona Arkansas California Colorado Connecticut De…" at bounding box center [417, 272] width 569 height 43
click at [362, 376] on select "Select County Anderson Andrews Angelina Aransas Archer Armstrong Atascosa Austi…" at bounding box center [417, 355] width 569 height 43
click at [133, 365] on select "Select County Anderson Andrews Angelina Aransas Archer Armstrong Atascosa Austi…" at bounding box center [417, 355] width 569 height 43
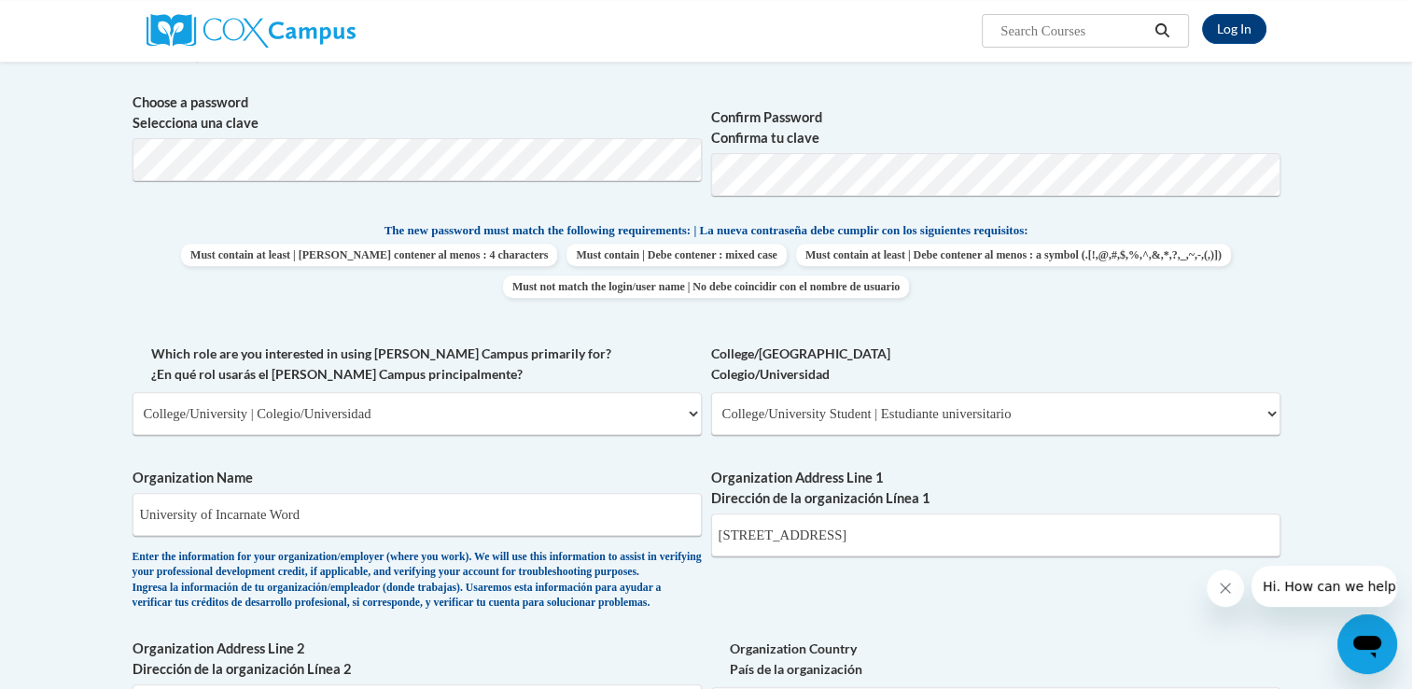
scroll to position [653, 0]
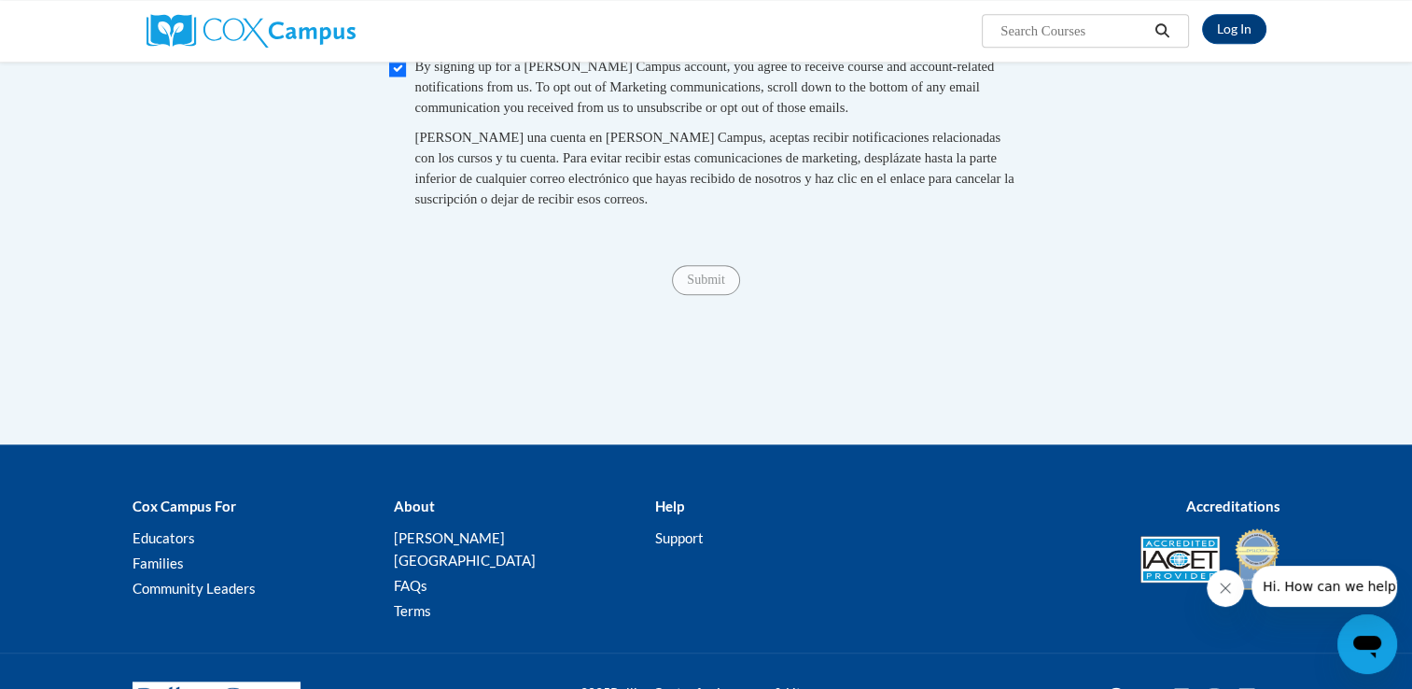
click at [695, 295] on div "Submit Submit" at bounding box center [707, 280] width 1148 height 30
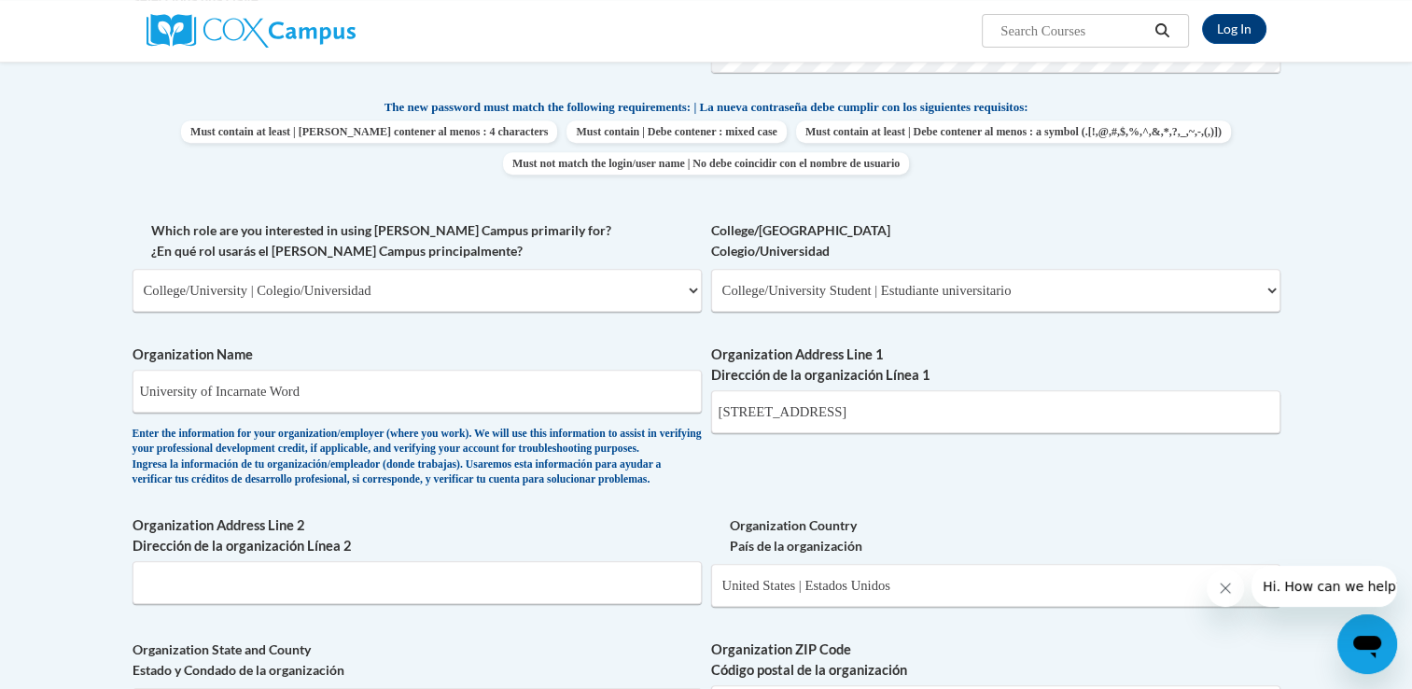
scroll to position [747, 0]
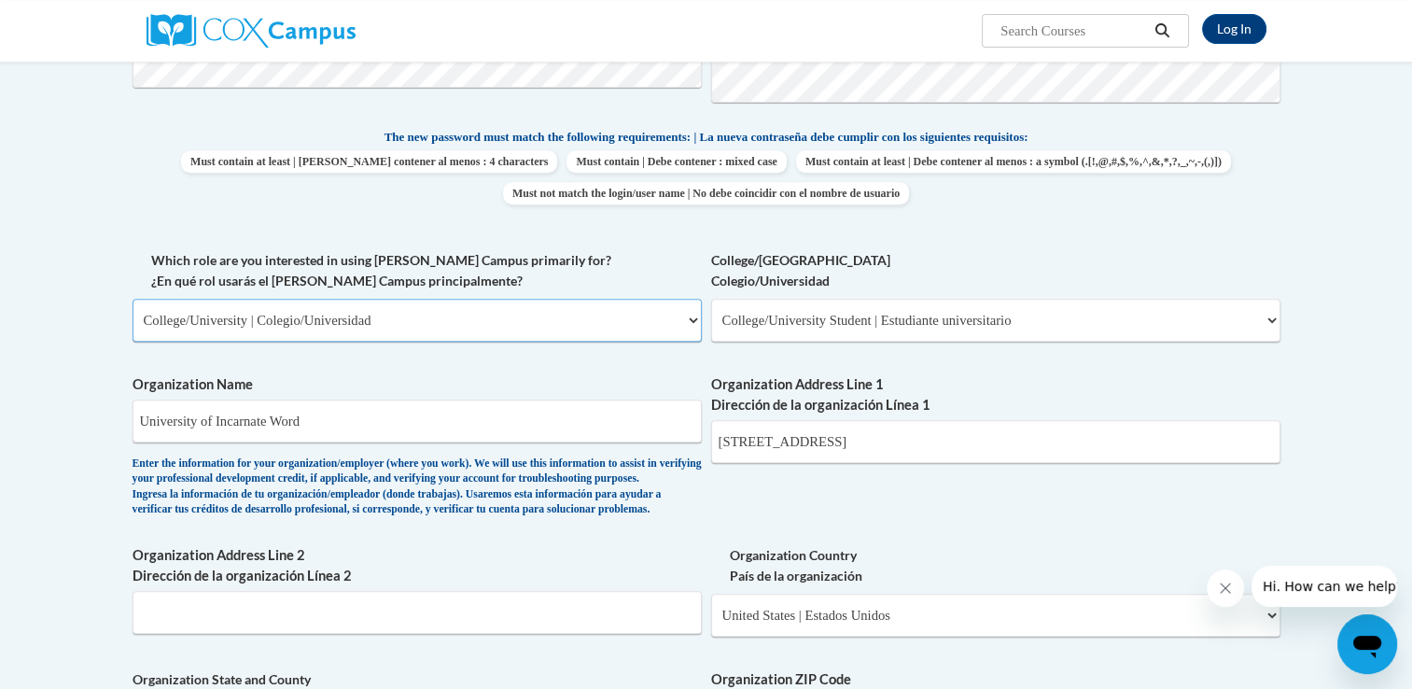
click at [555, 323] on select "Please Select College/University | Colegio/Universidad Community/Nonprofit Part…" at bounding box center [417, 320] width 569 height 43
click at [133, 299] on select "Please Select College/University | Colegio/Universidad Community/Nonprofit Part…" at bounding box center [417, 320] width 569 height 43
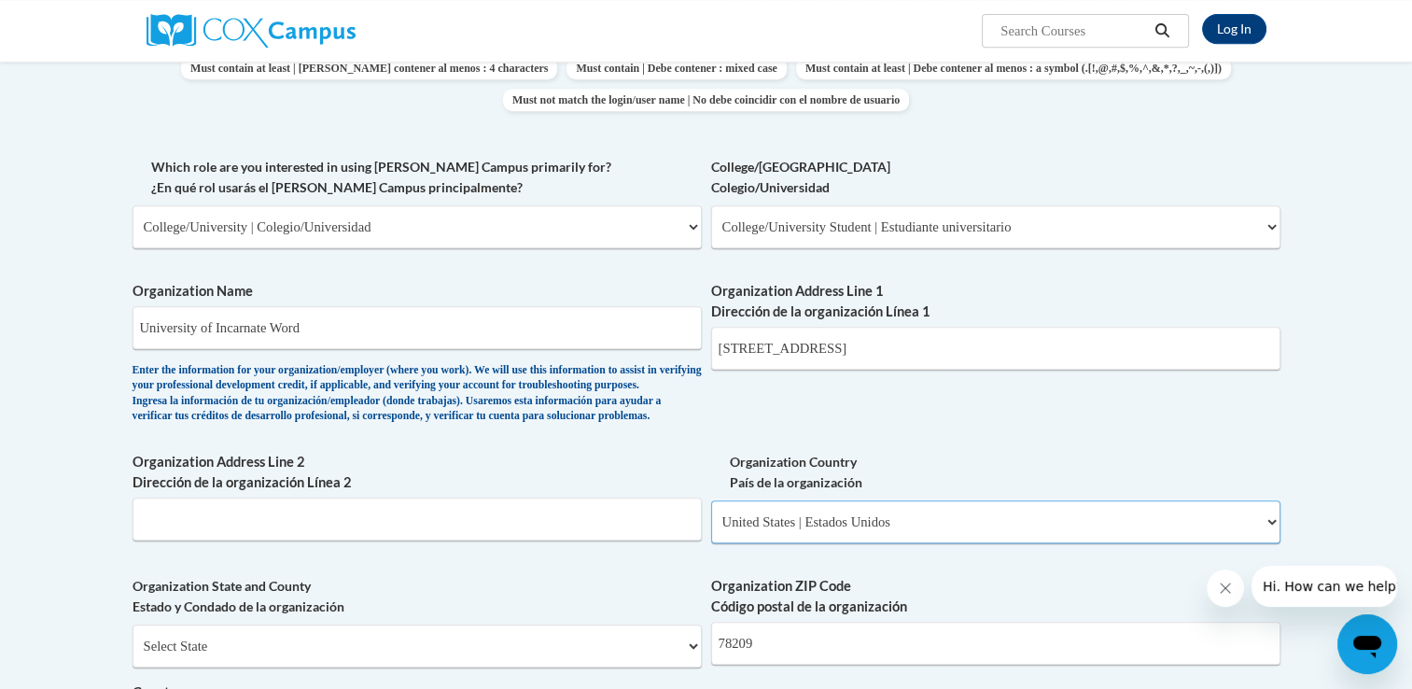
click at [935, 543] on select "Please Select United States | Estados Unidos Outside of the United States | Fue…" at bounding box center [995, 521] width 569 height 43
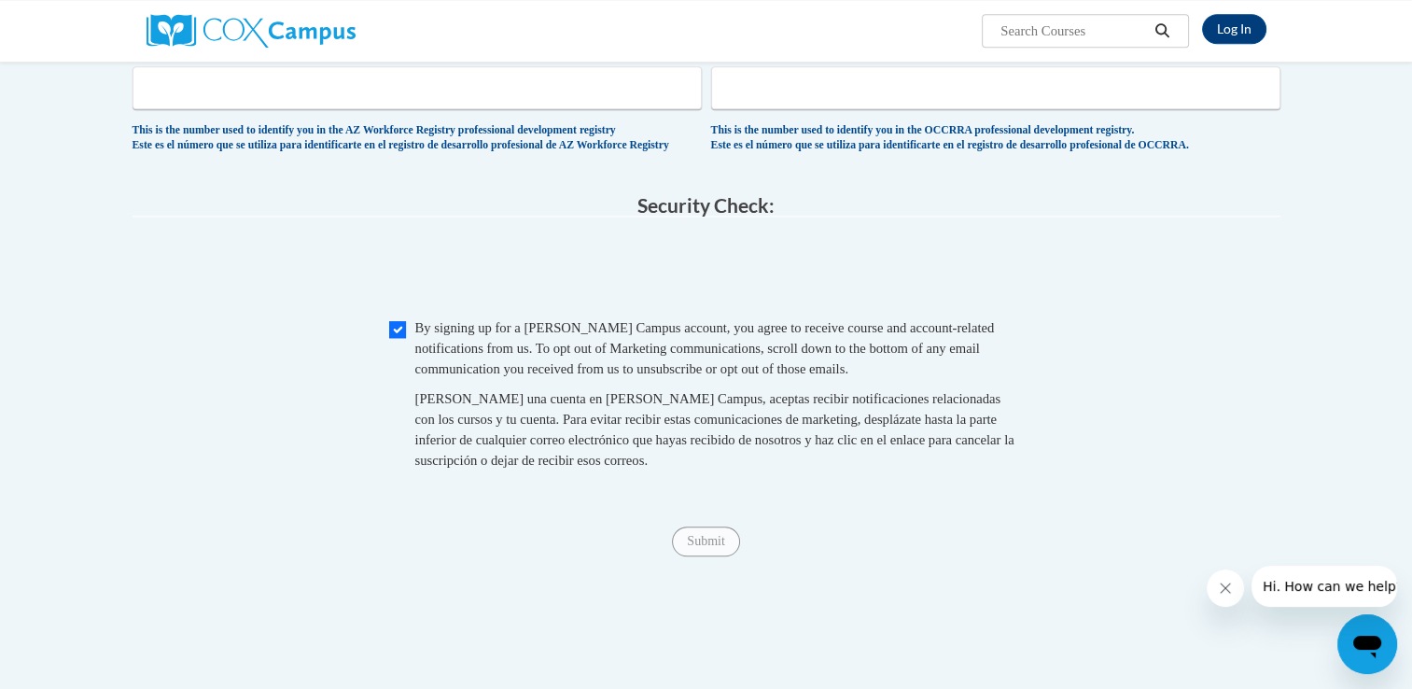
scroll to position [1492, 0]
